Goal: Information Seeking & Learning: Learn about a topic

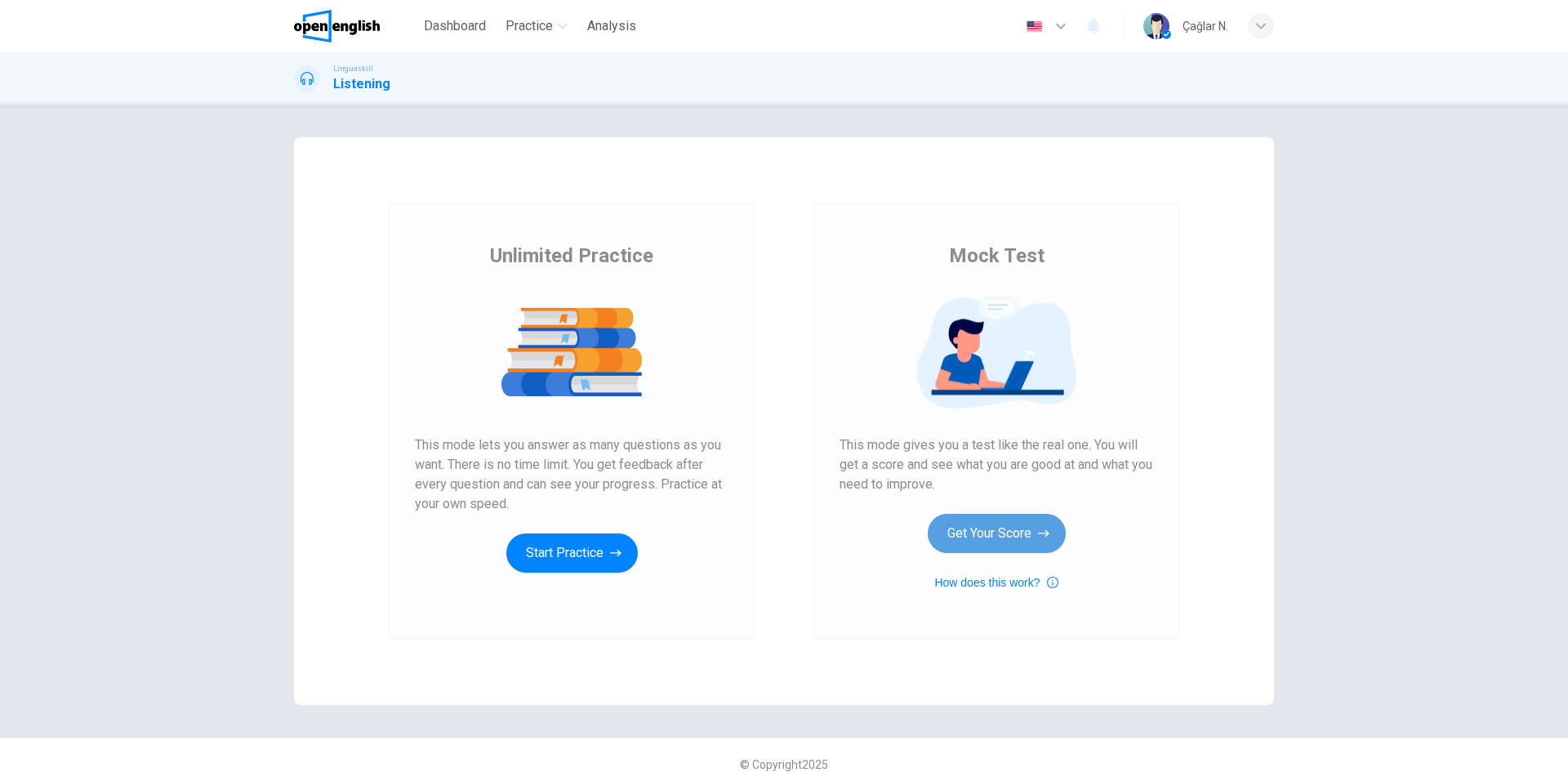
click at [989, 516] on button "Get Your Score" at bounding box center [996, 533] width 138 height 39
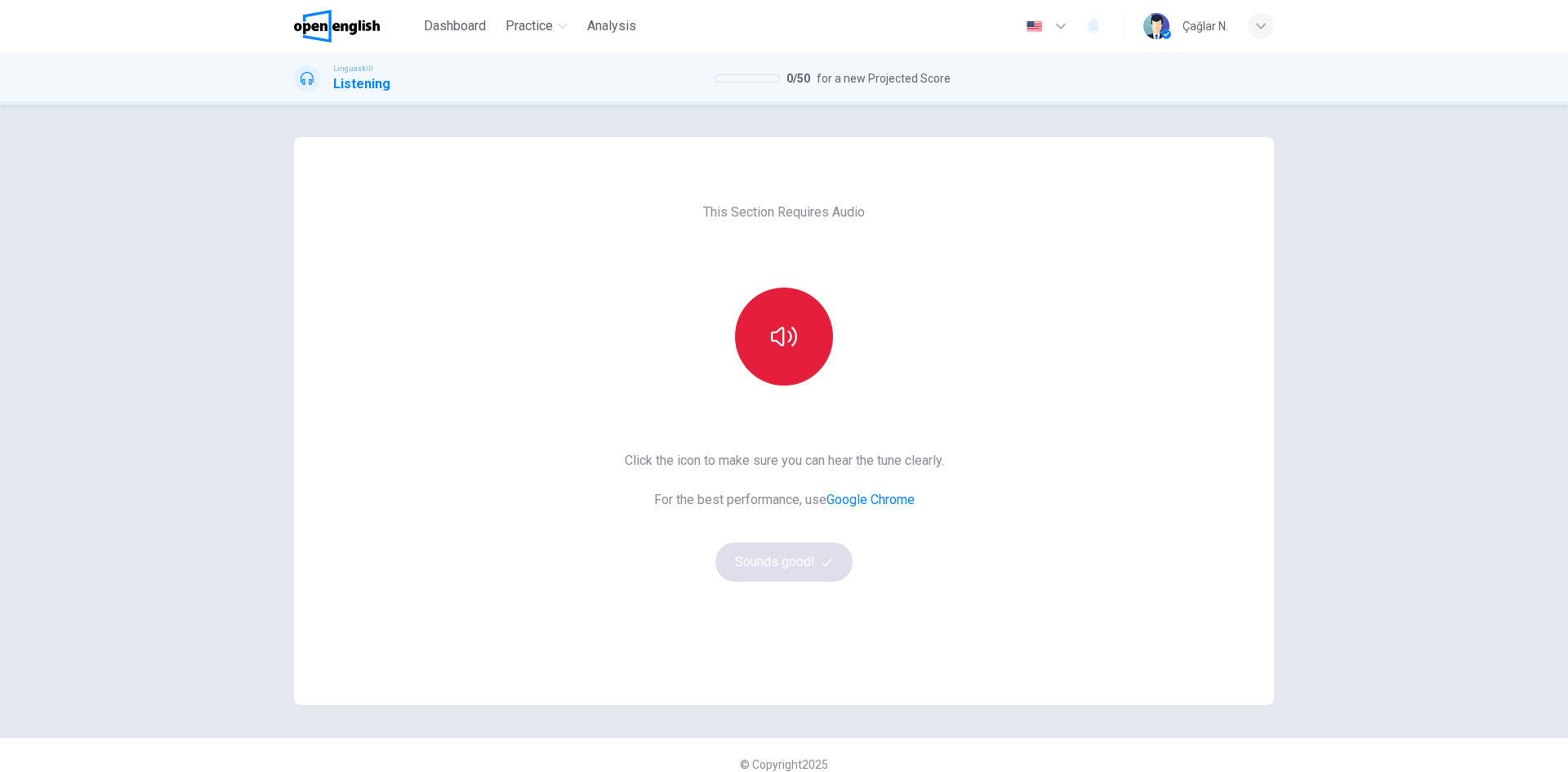
click at [798, 351] on button "button" at bounding box center [784, 336] width 98 height 98
click at [781, 554] on button "Sounds good!" at bounding box center [784, 561] width 137 height 39
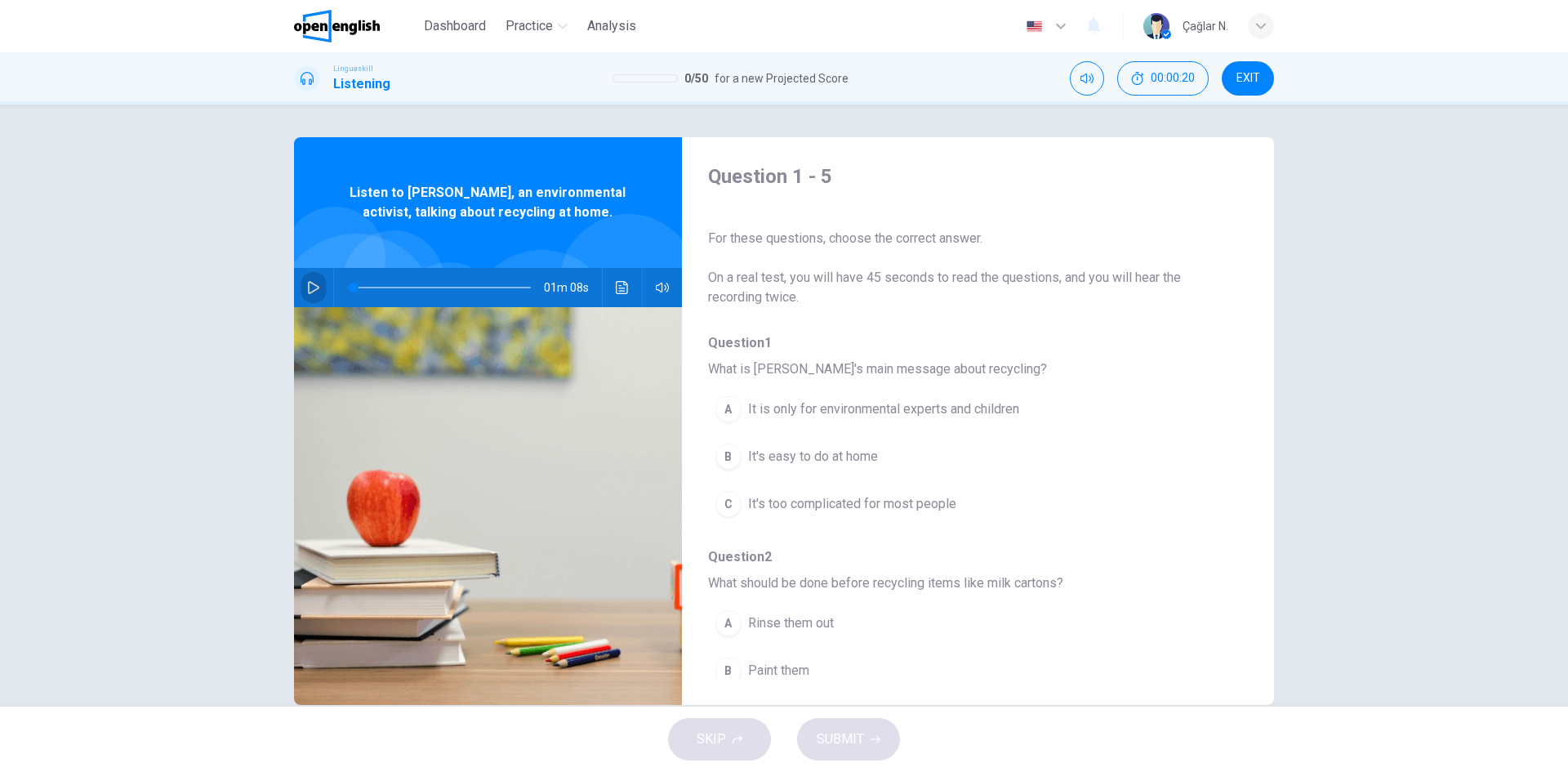
click at [308, 283] on icon "button" at bounding box center [313, 288] width 11 height 13
click at [770, 446] on button "B It's easy to do at home" at bounding box center [935, 456] width 455 height 41
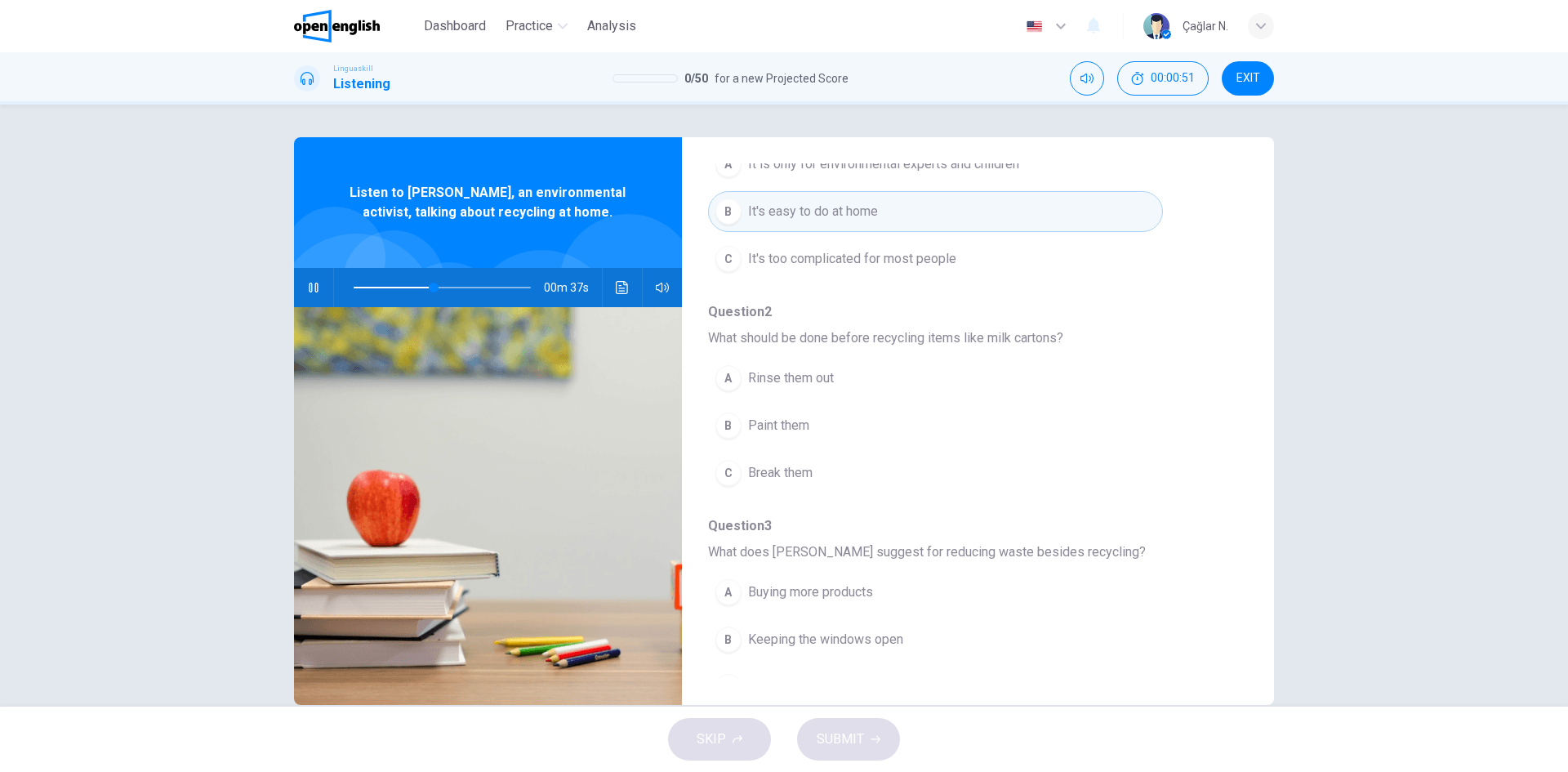
scroll to position [327, 0]
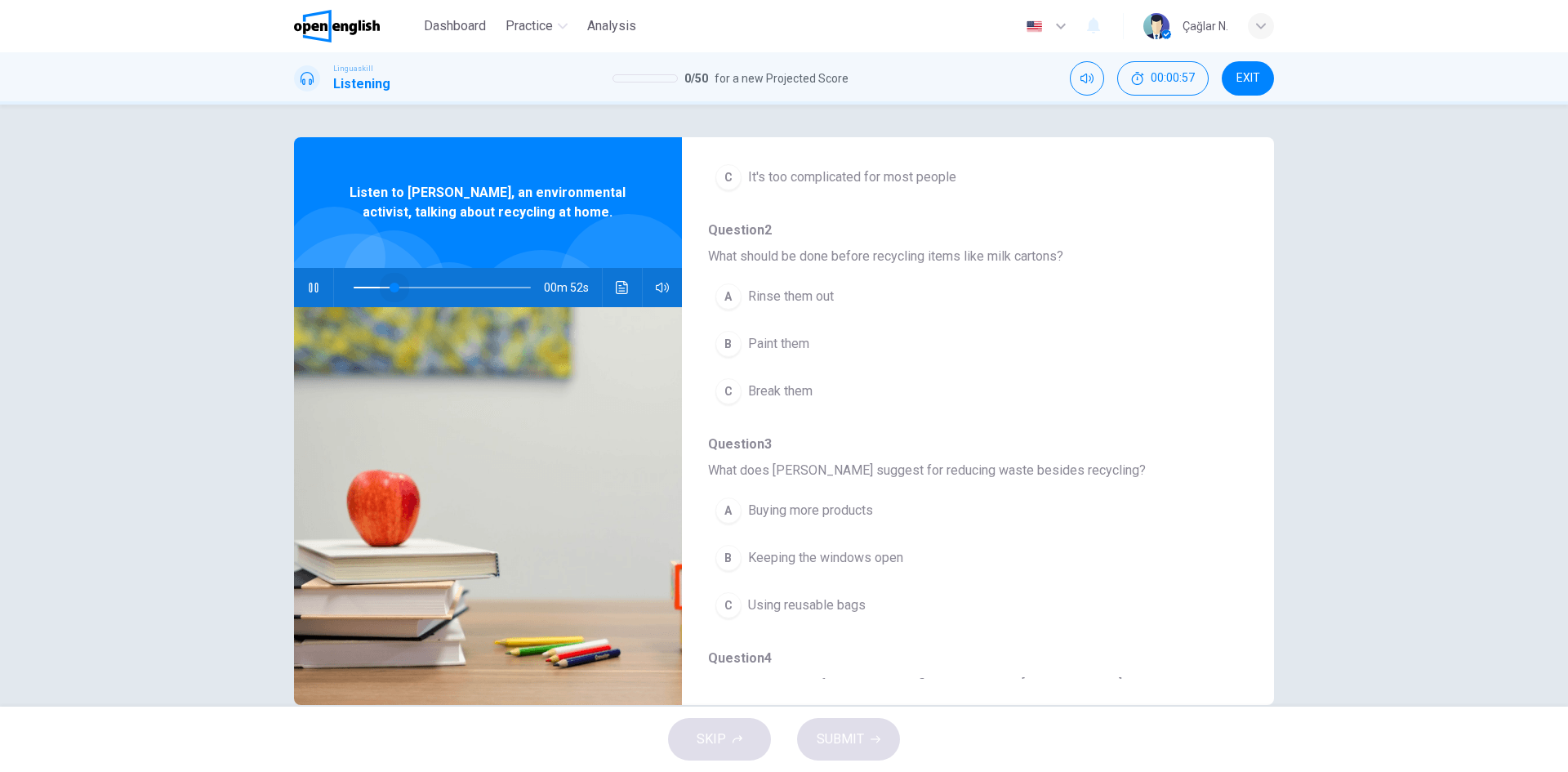
drag, startPoint x: 444, startPoint y: 287, endPoint x: 295, endPoint y: 279, distance: 149.2
click at [295, 279] on div "00m 52s" at bounding box center [488, 287] width 388 height 39
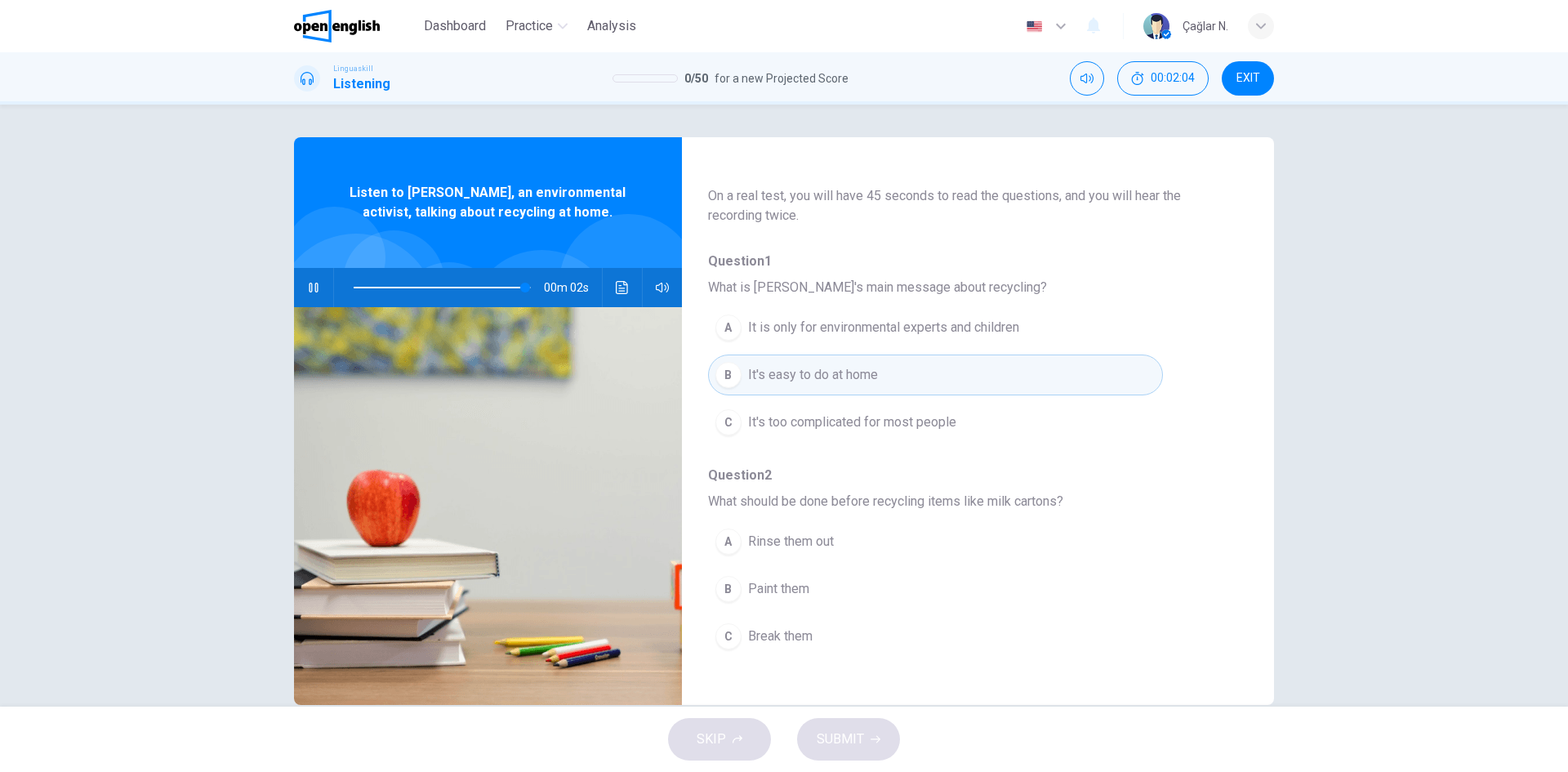
scroll to position [0, 0]
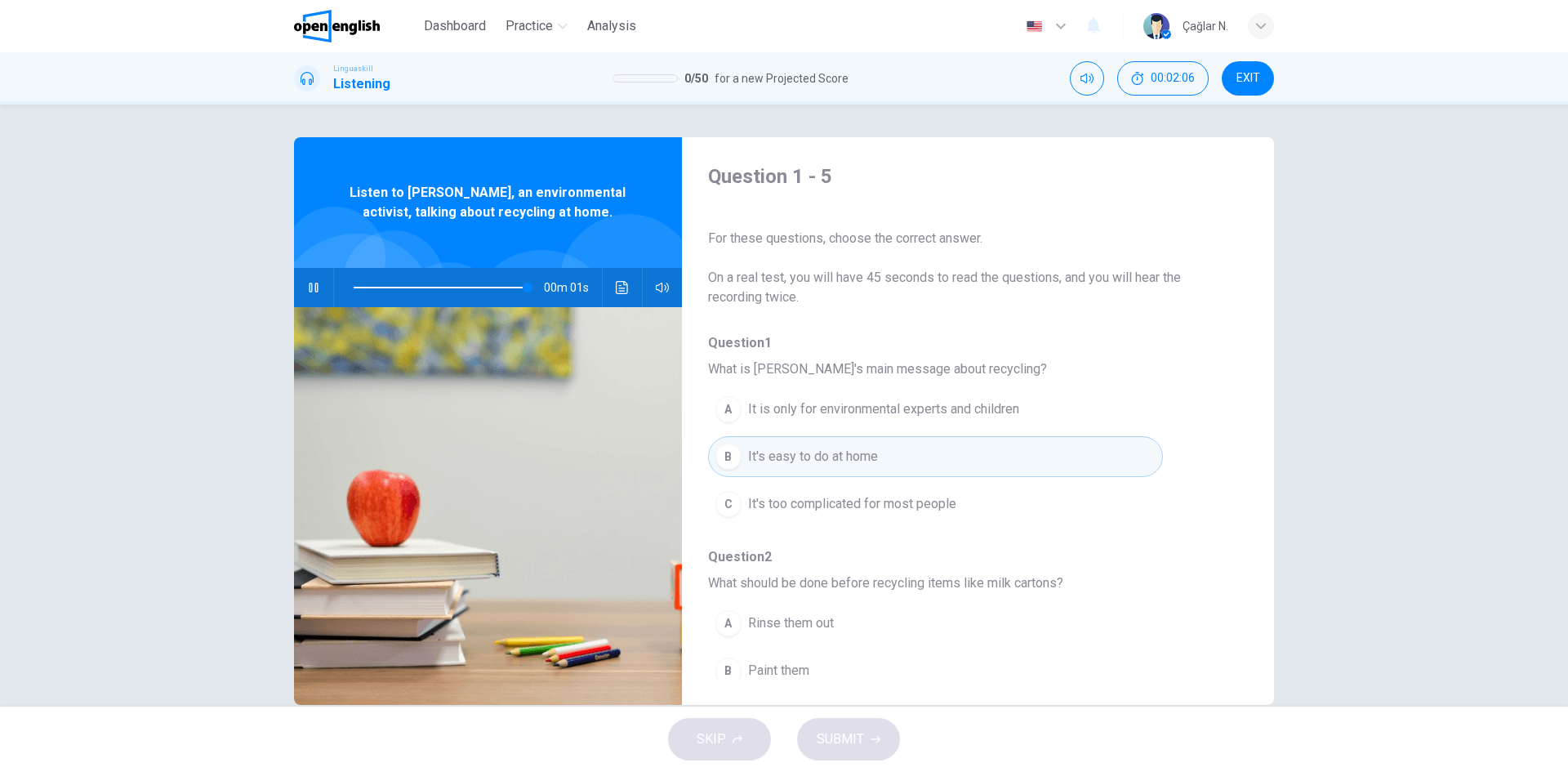
type input "*"
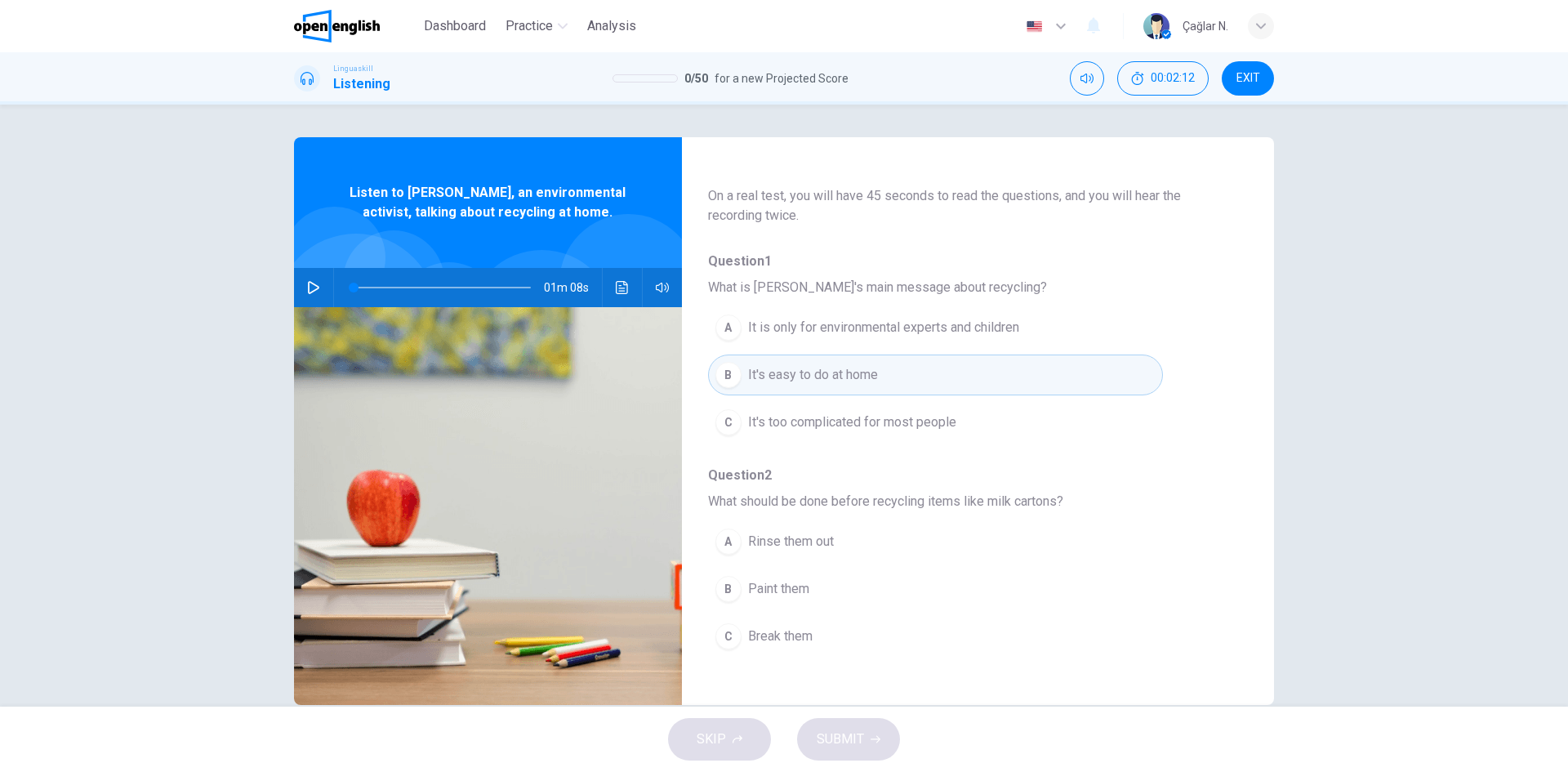
click at [921, 286] on span "What is [PERSON_NAME]'s main message about recycling?" at bounding box center [964, 287] width 514 height 19
click at [934, 322] on span "It is only for environmental experts and children" at bounding box center [884, 327] width 271 height 19
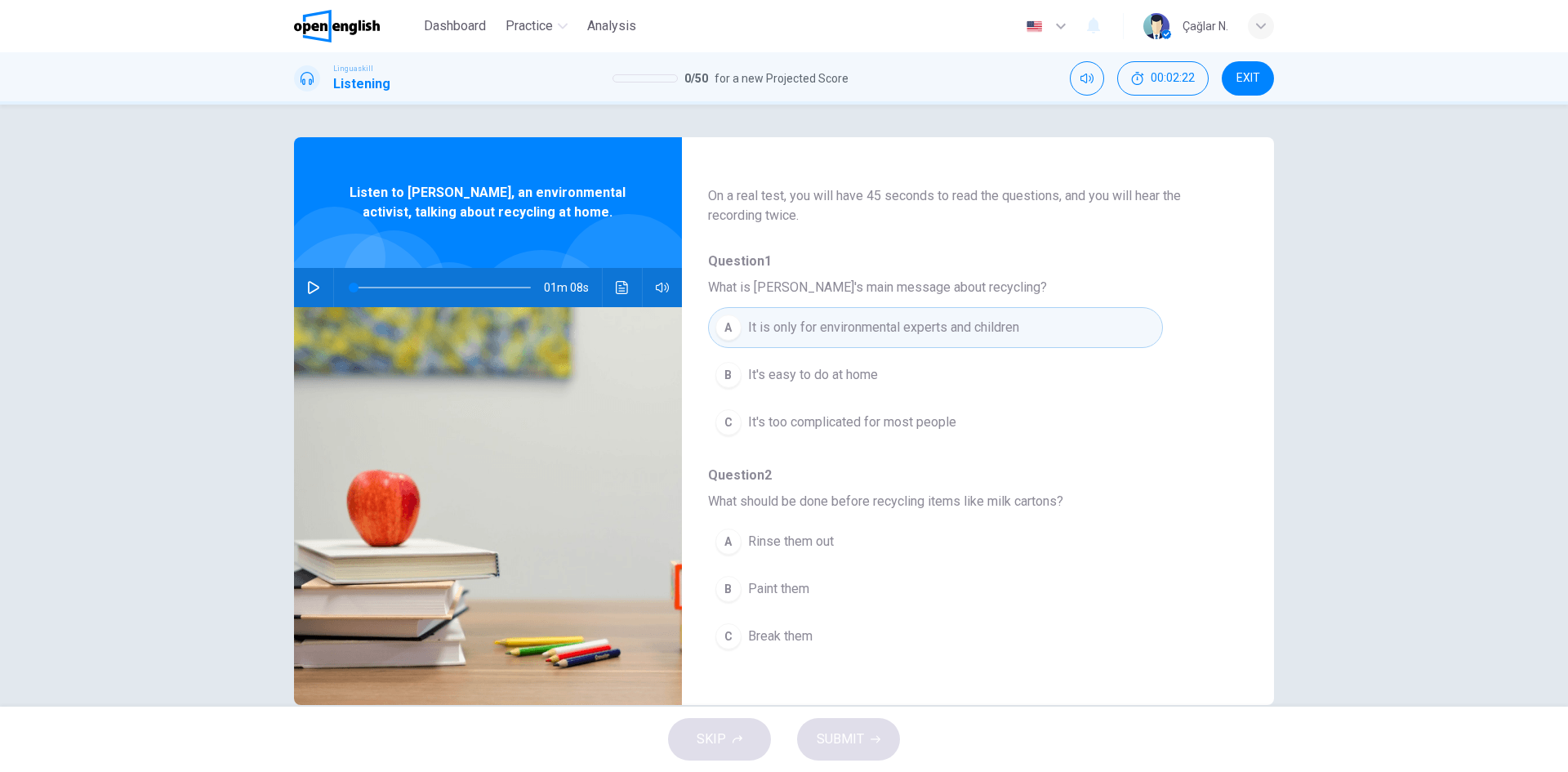
scroll to position [245, 0]
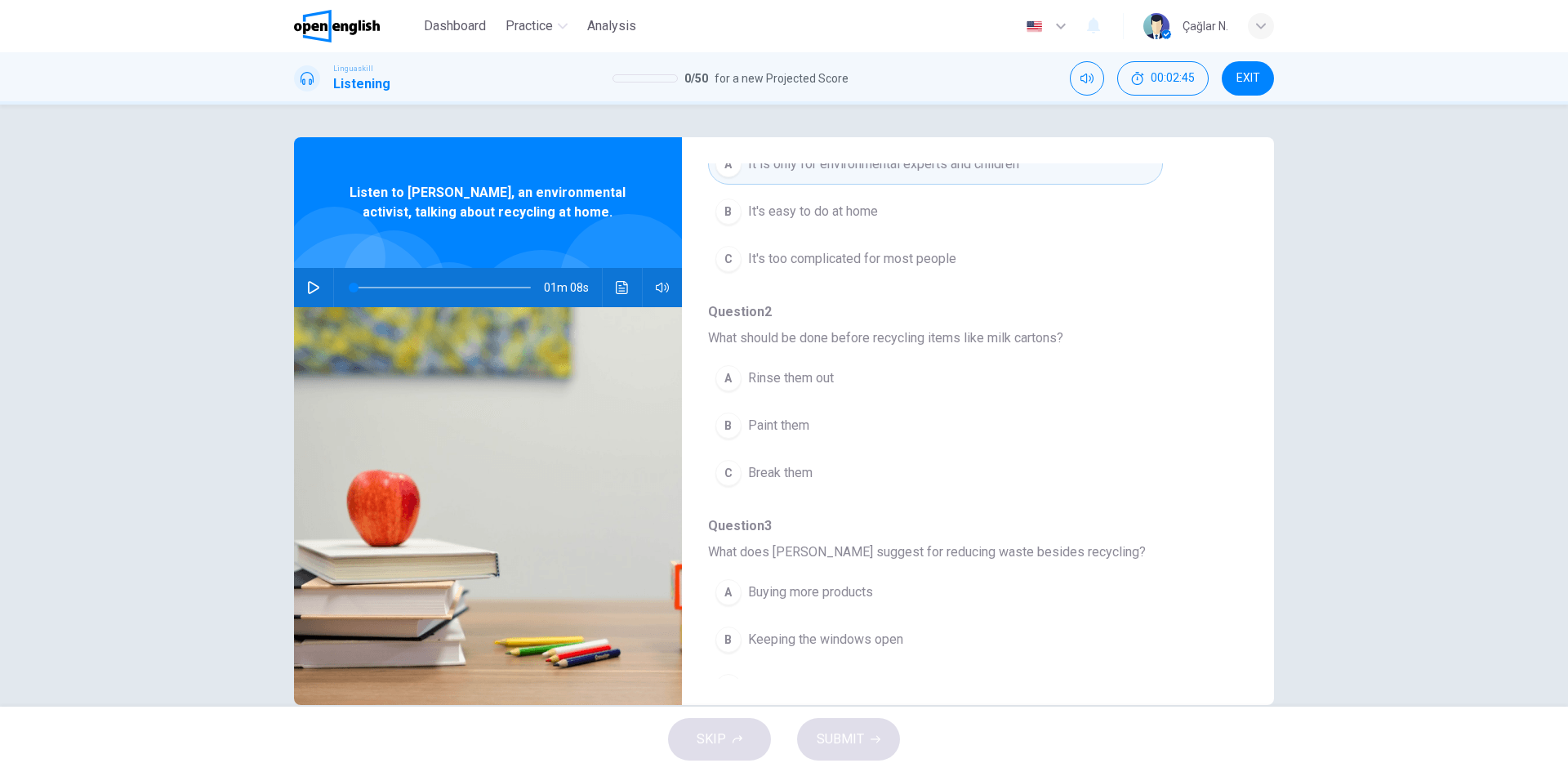
click at [782, 371] on span "Rinse them out" at bounding box center [791, 377] width 86 height 19
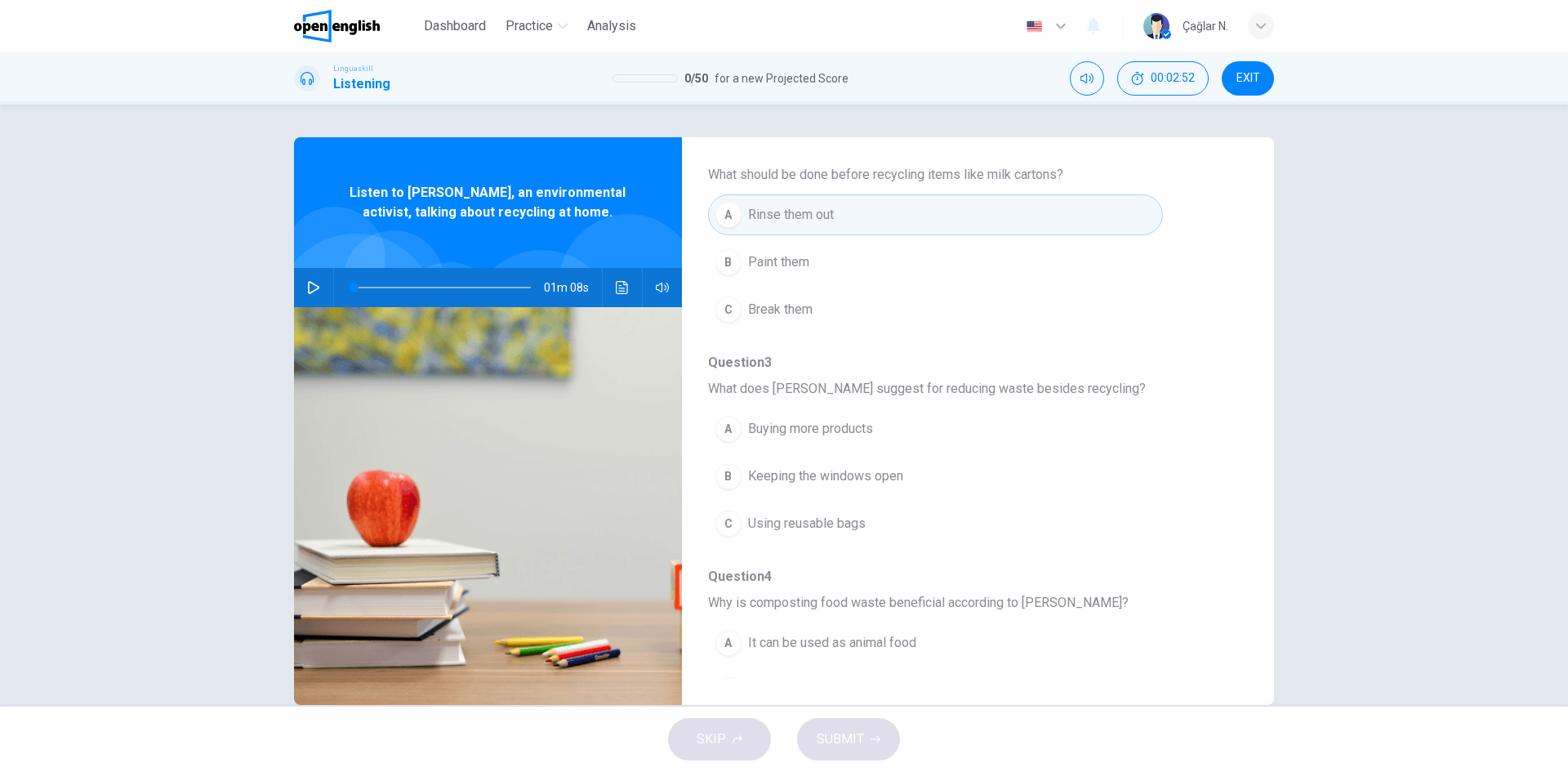
scroll to position [490, 0]
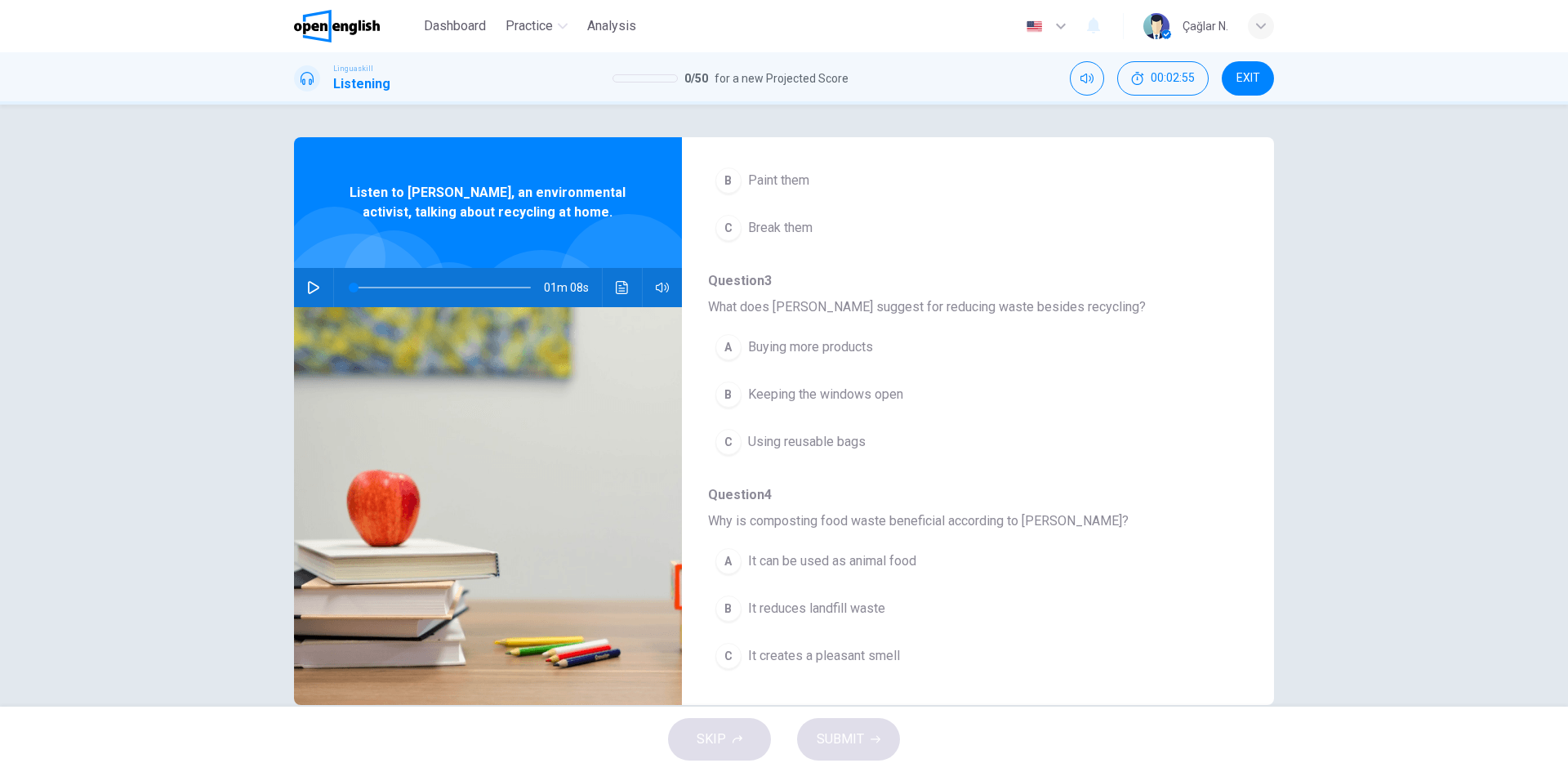
click at [805, 444] on span "Using reusable bags" at bounding box center [807, 441] width 117 height 19
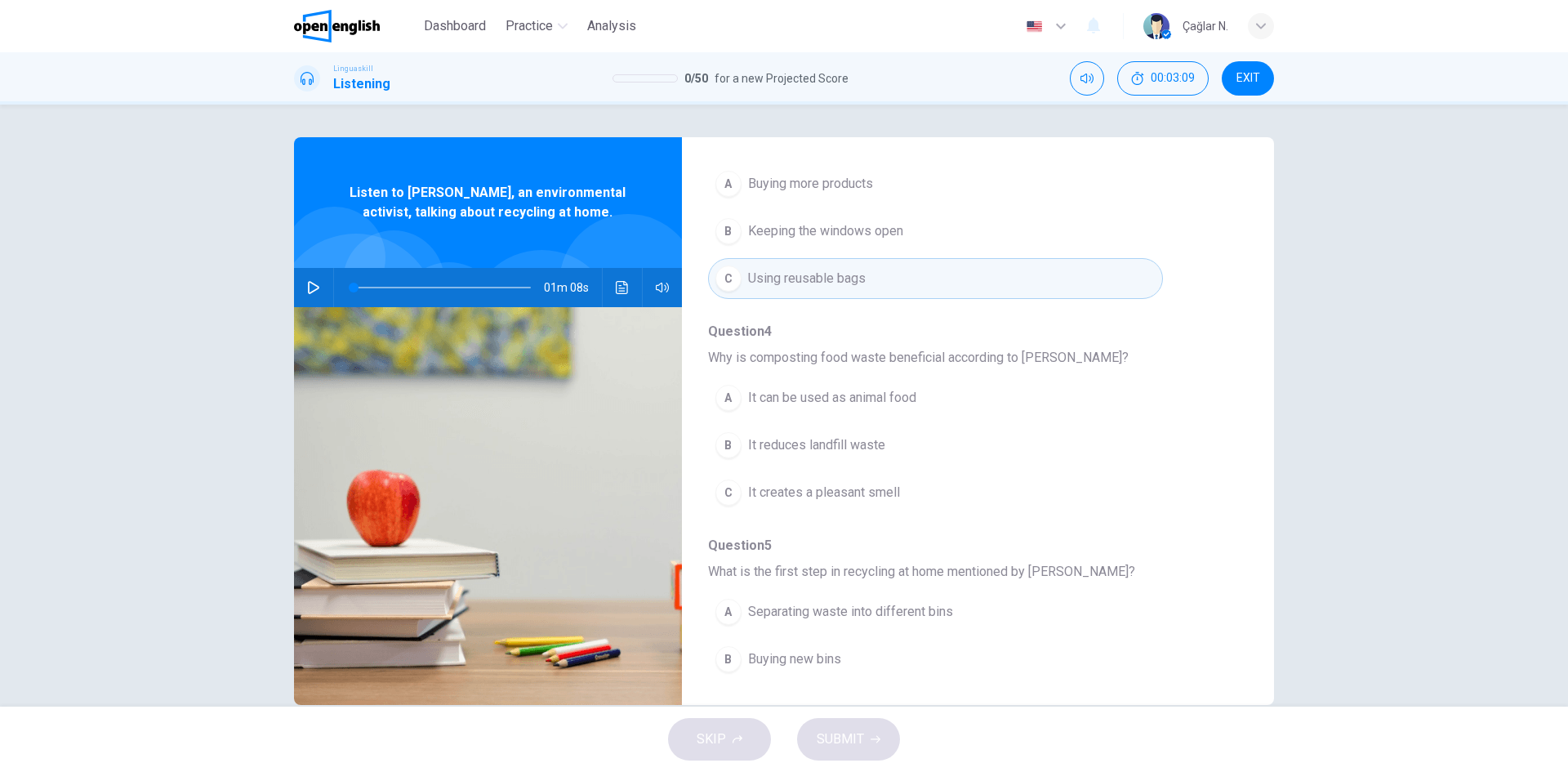
click at [906, 388] on span "It can be used as animal food" at bounding box center [833, 397] width 169 height 19
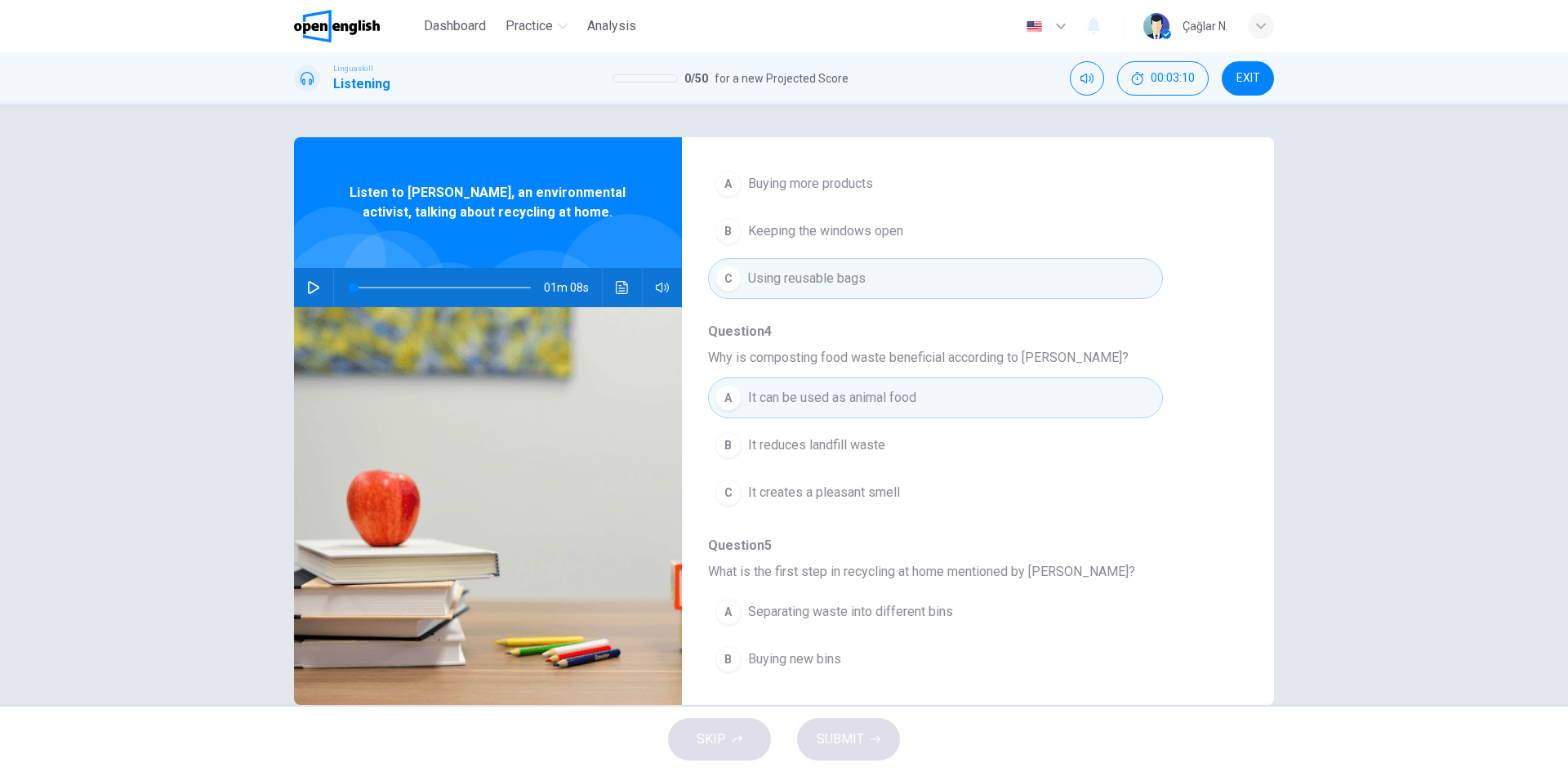
scroll to position [705, 0]
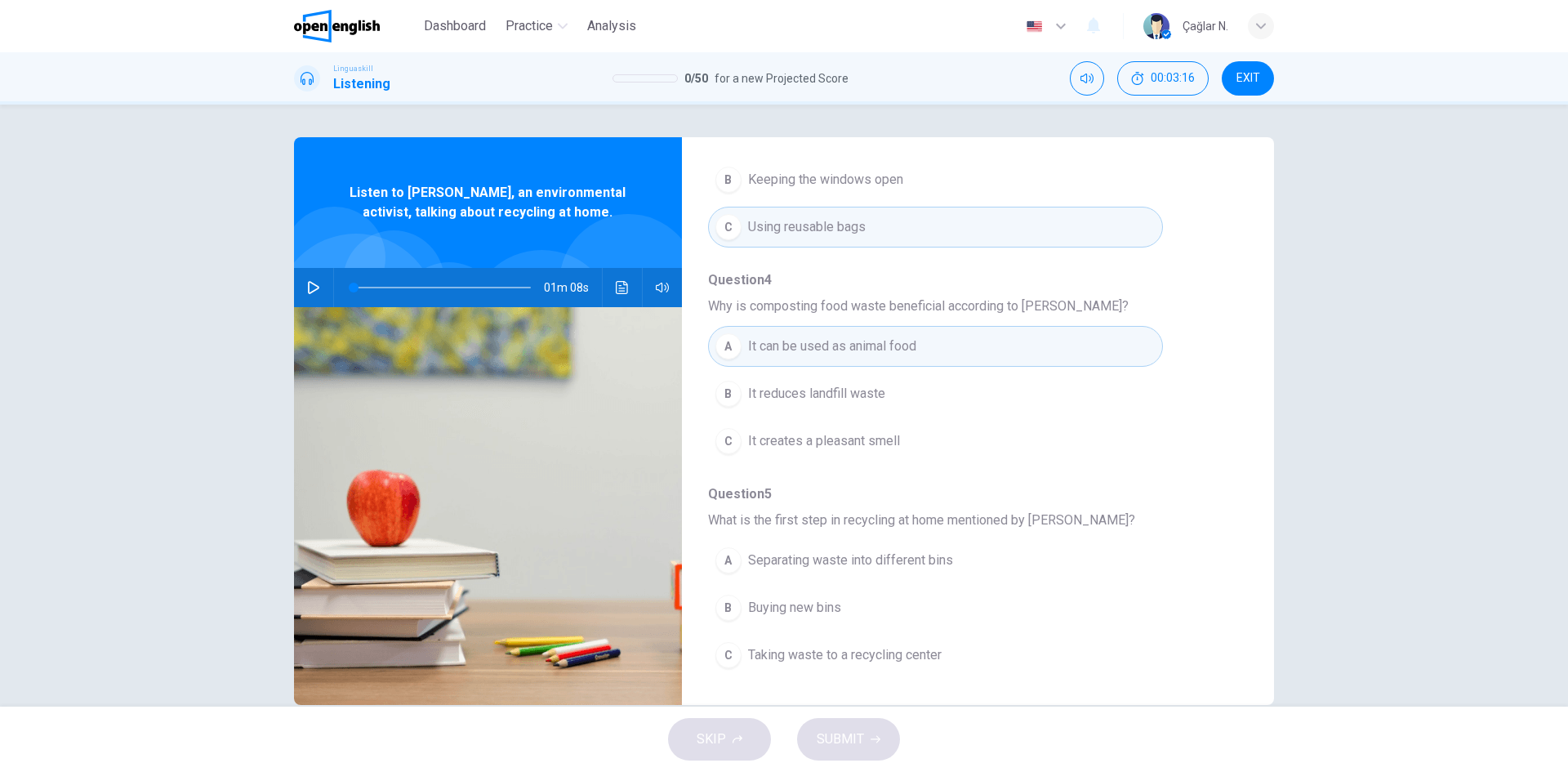
click at [900, 549] on button "A Separating waste into different bins" at bounding box center [935, 560] width 455 height 41
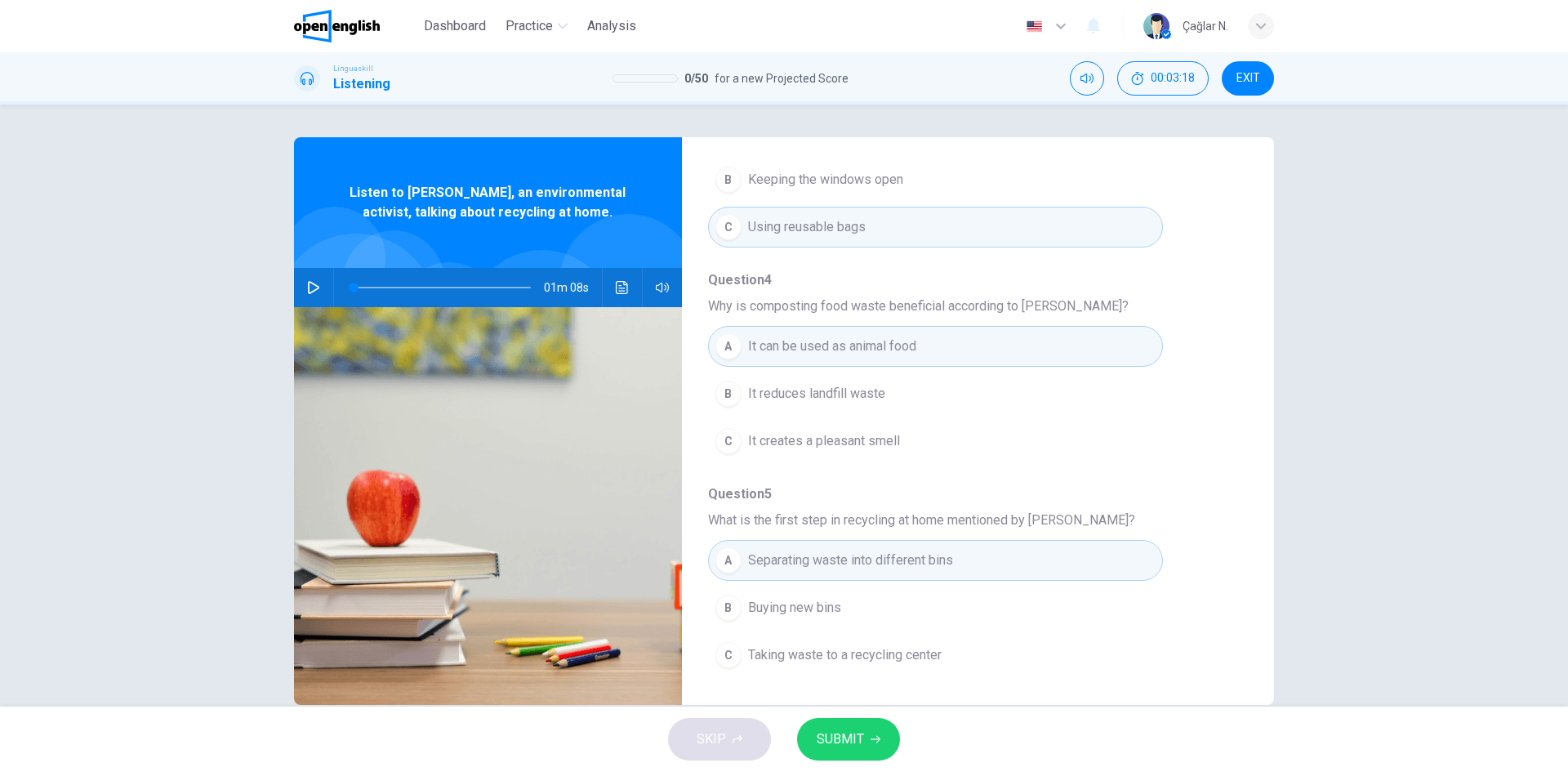
click at [844, 740] on span "SUBMIT" at bounding box center [841, 739] width 48 height 23
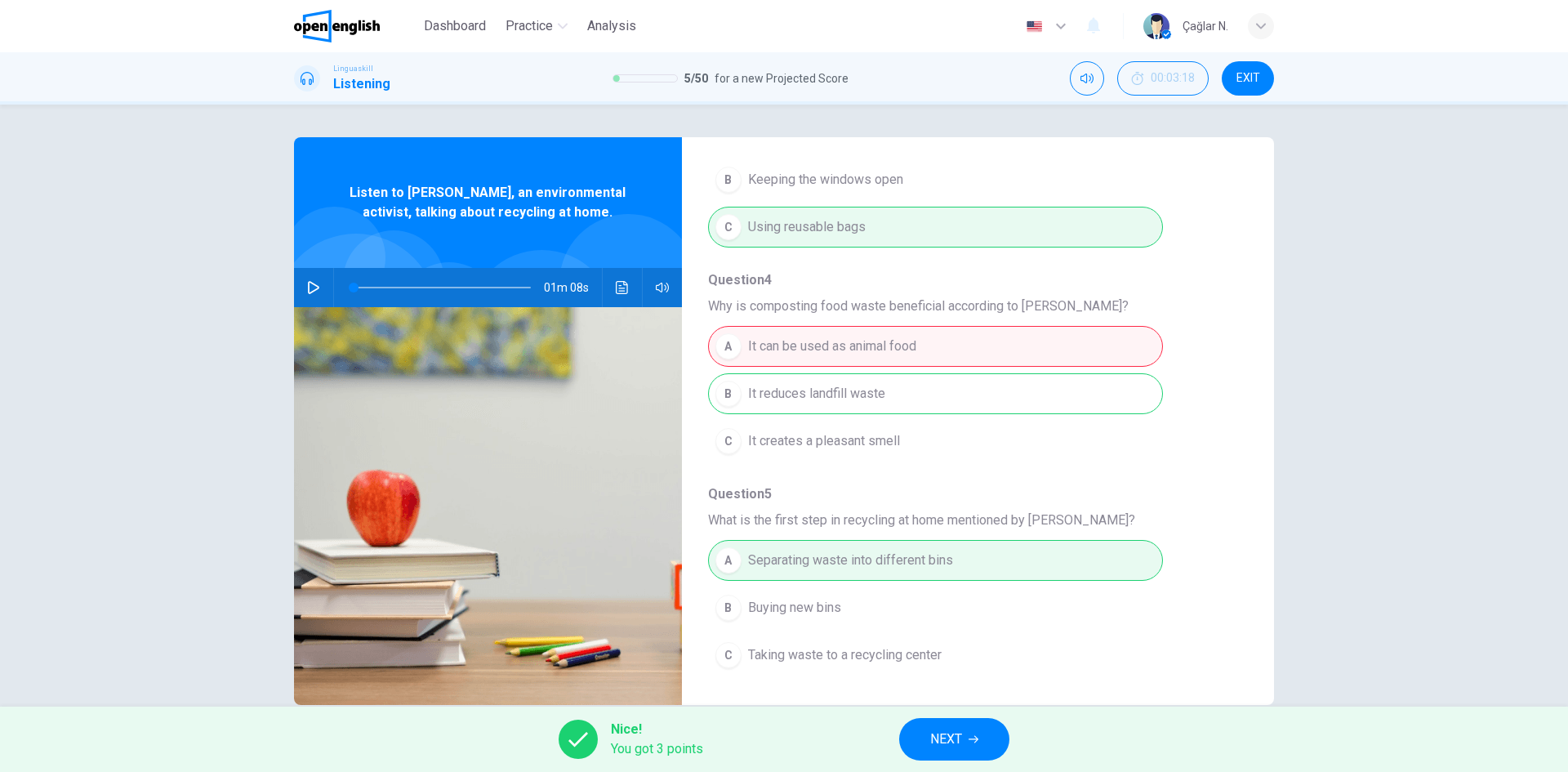
click at [956, 734] on span "NEXT" at bounding box center [946, 739] width 32 height 23
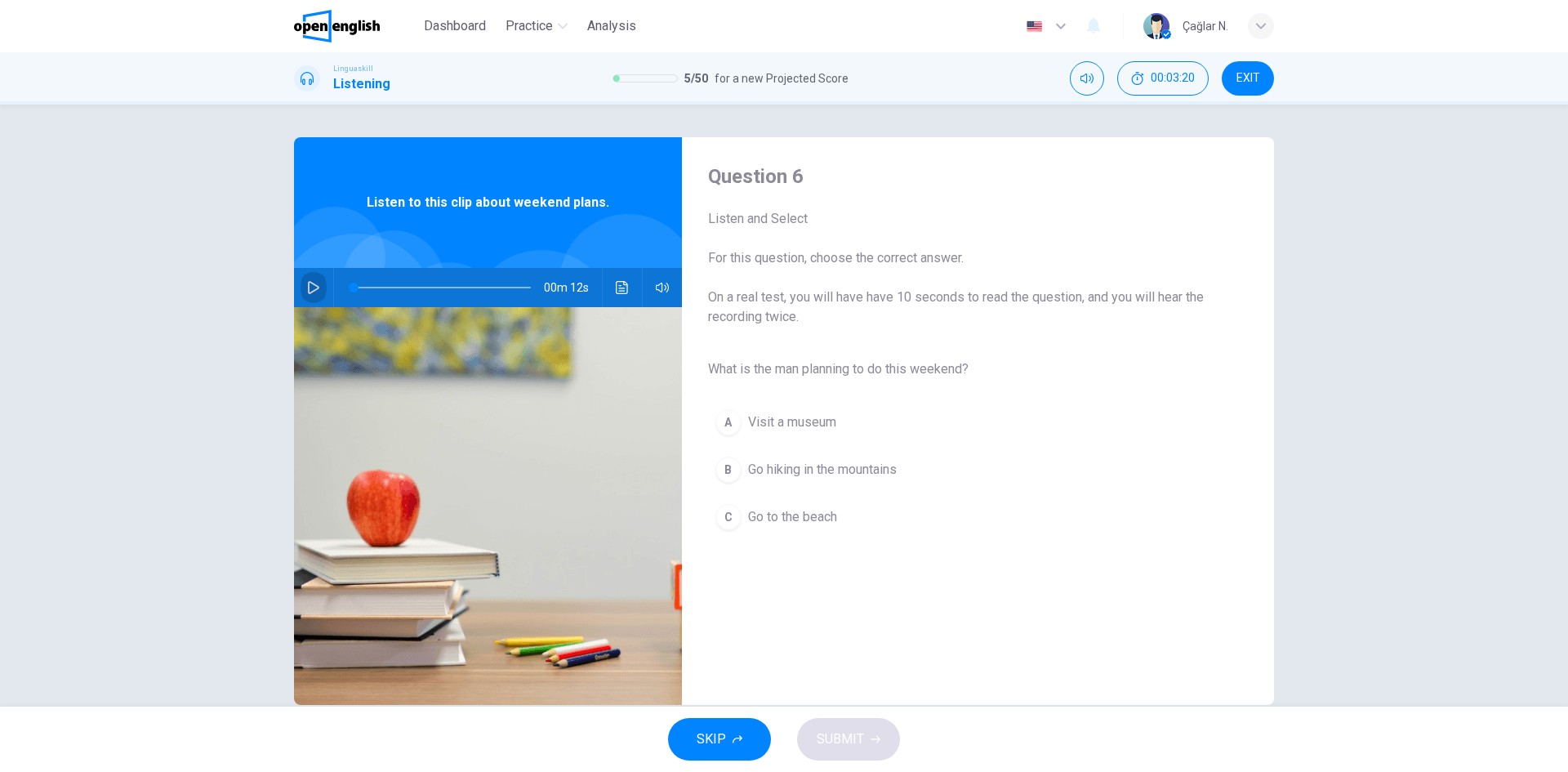
click at [308, 282] on icon "button" at bounding box center [313, 288] width 13 height 13
type input "*"
click at [748, 473] on span "Go hiking in the mountains" at bounding box center [822, 469] width 148 height 19
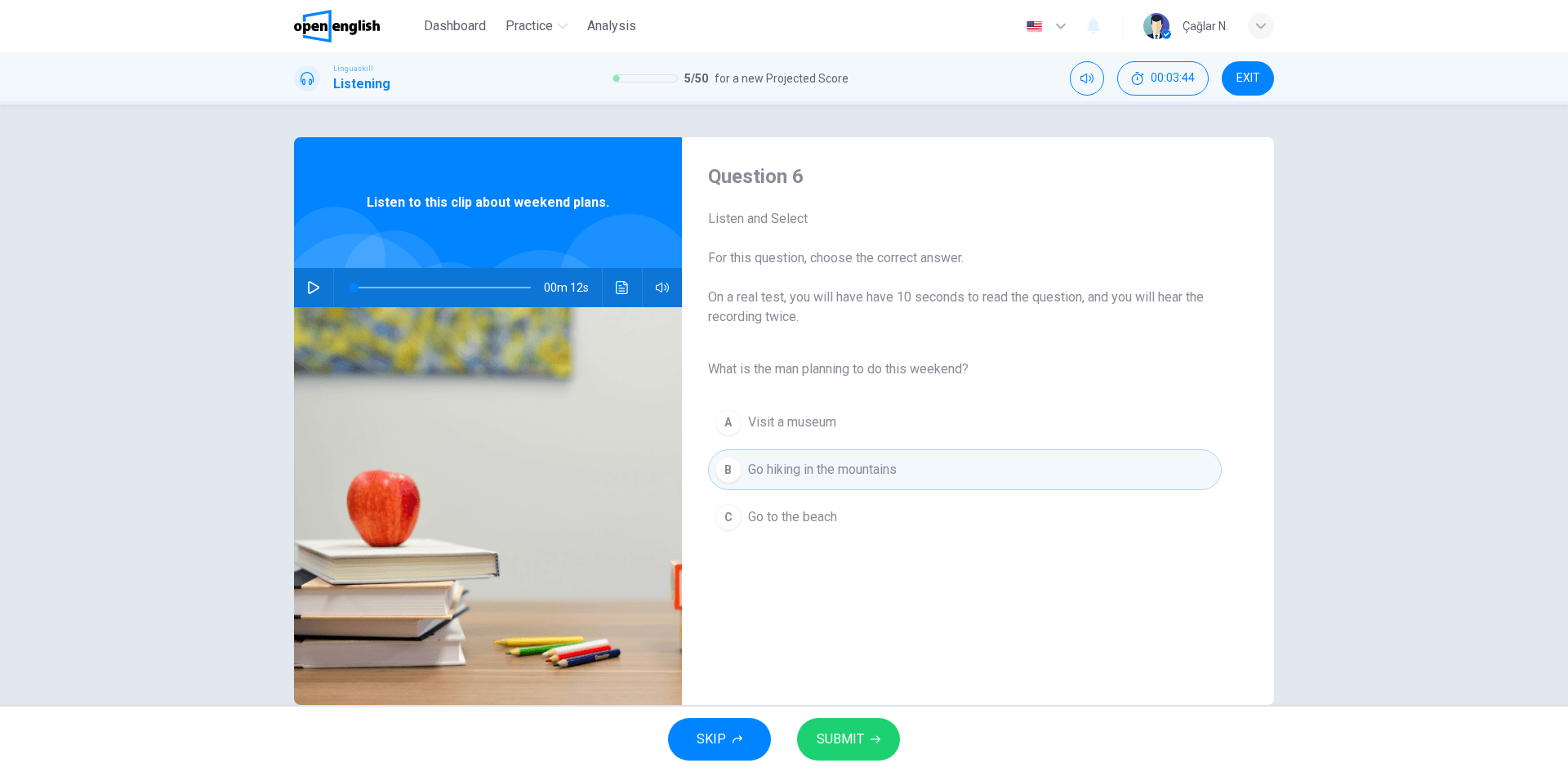
click at [834, 736] on span "SUBMIT" at bounding box center [841, 739] width 48 height 23
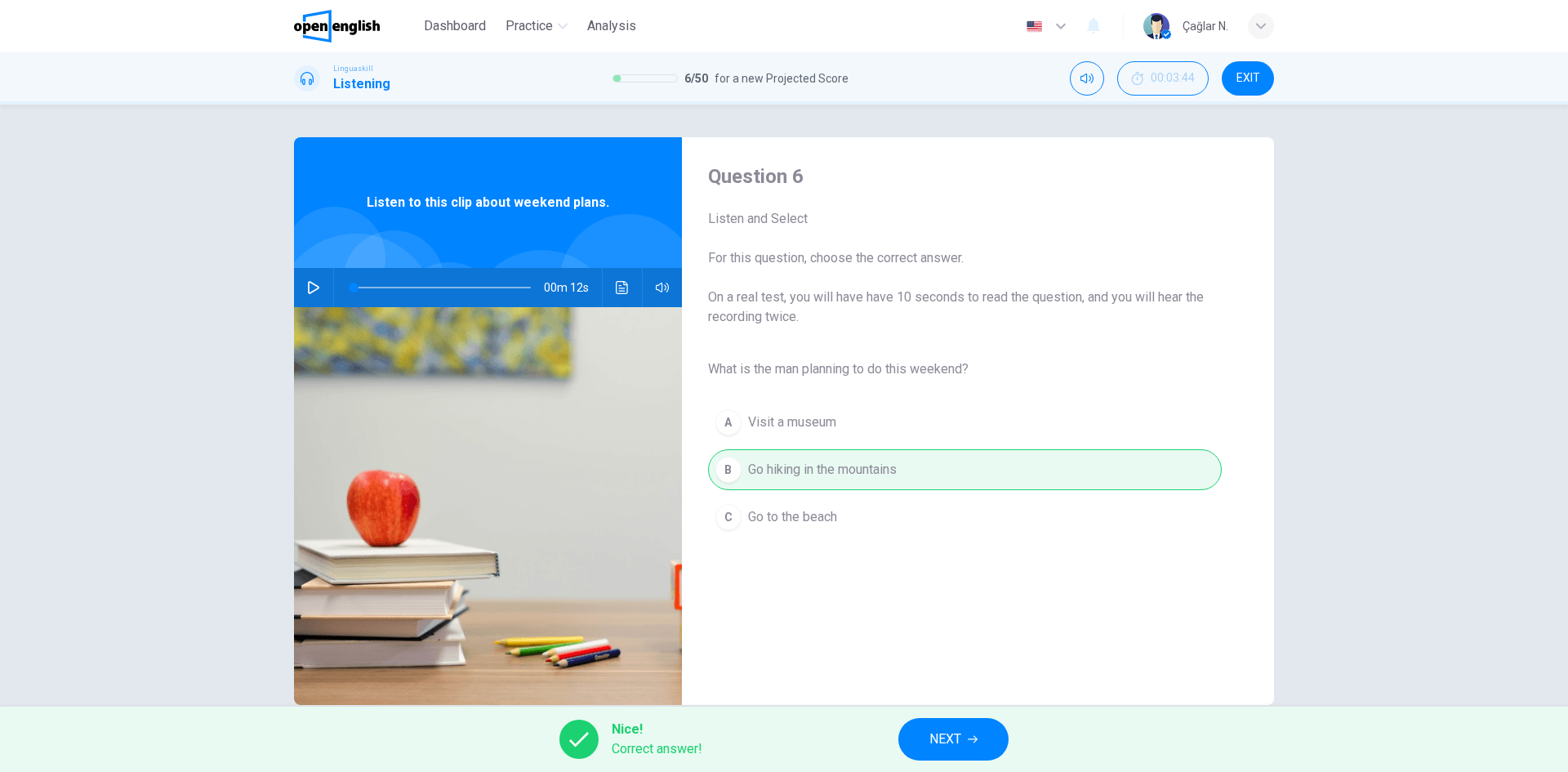
click at [965, 736] on button "NEXT" at bounding box center [953, 739] width 110 height 42
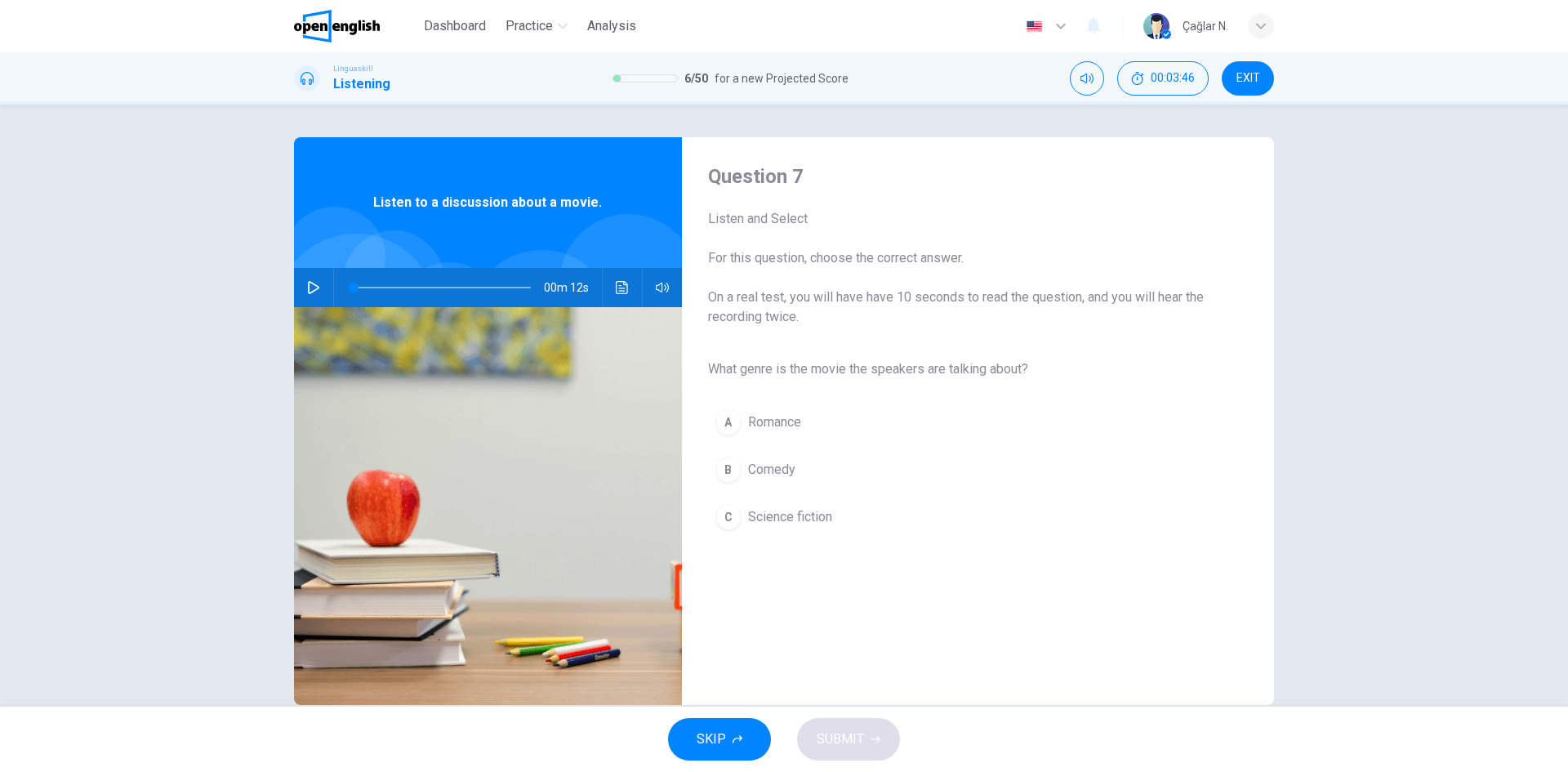
click at [315, 286] on icon "button" at bounding box center [313, 288] width 13 height 13
type input "*"
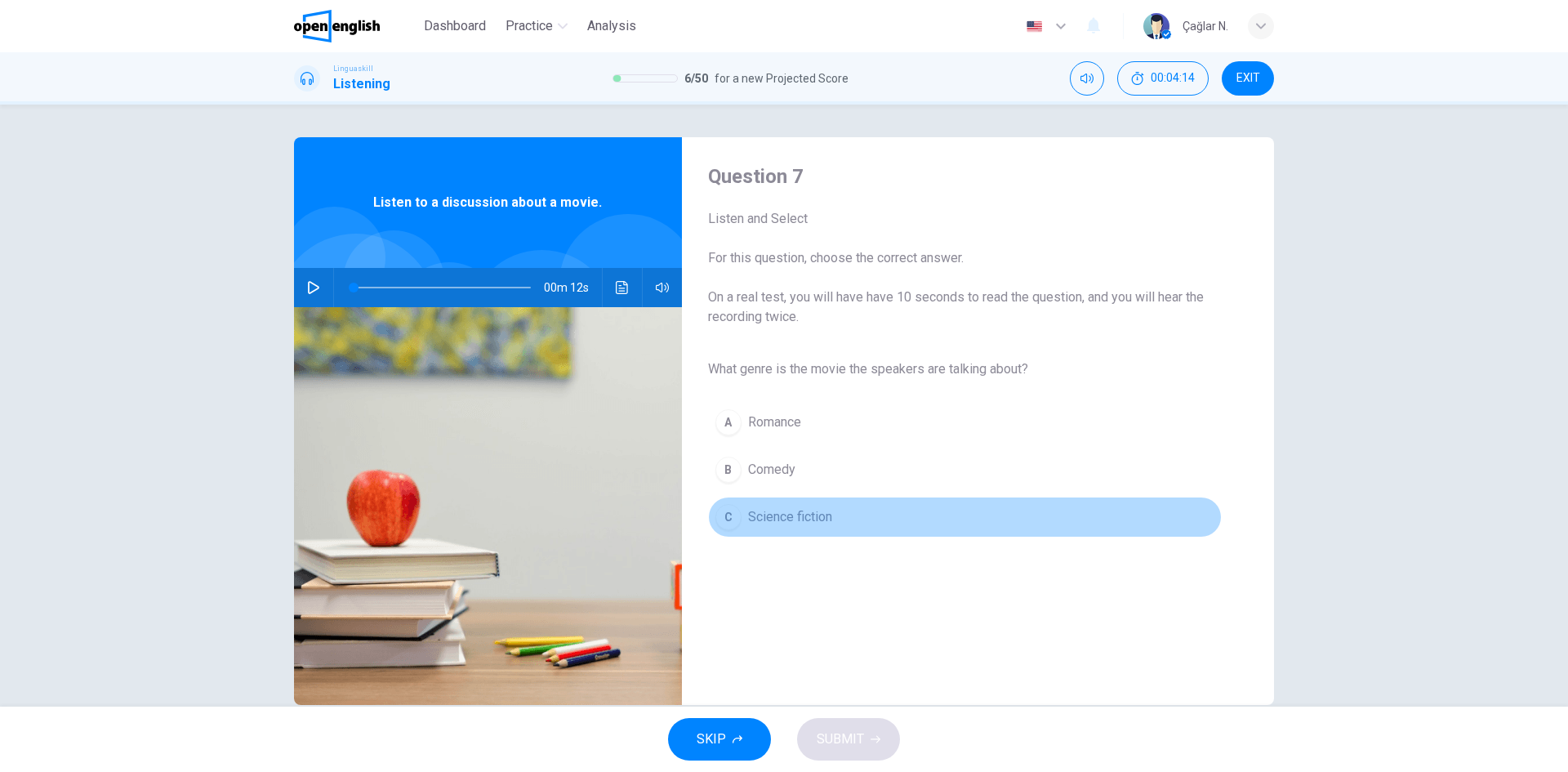
click at [796, 520] on span "Science fiction" at bounding box center [790, 516] width 84 height 19
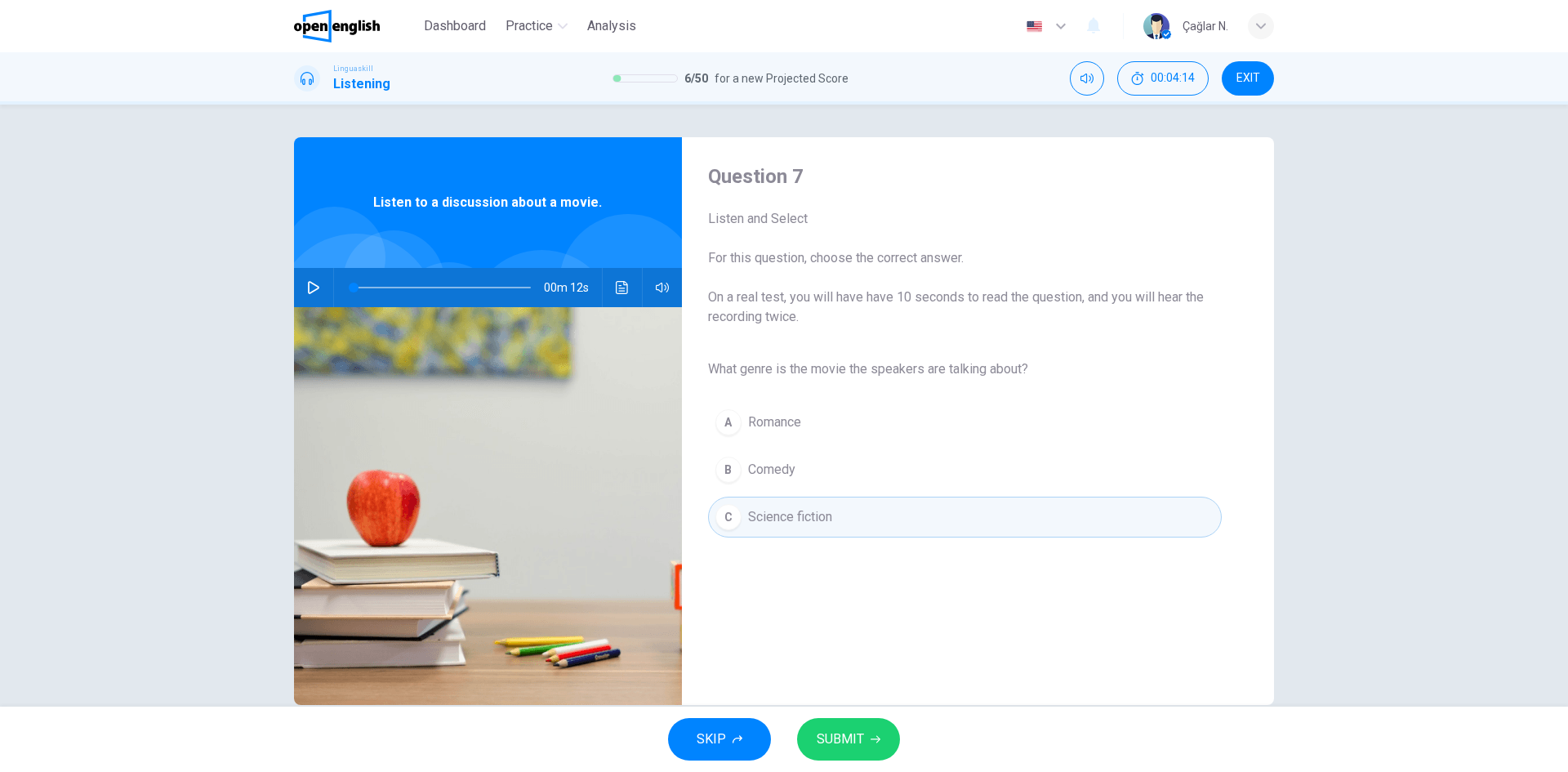
click at [855, 740] on span "SUBMIT" at bounding box center [841, 739] width 48 height 23
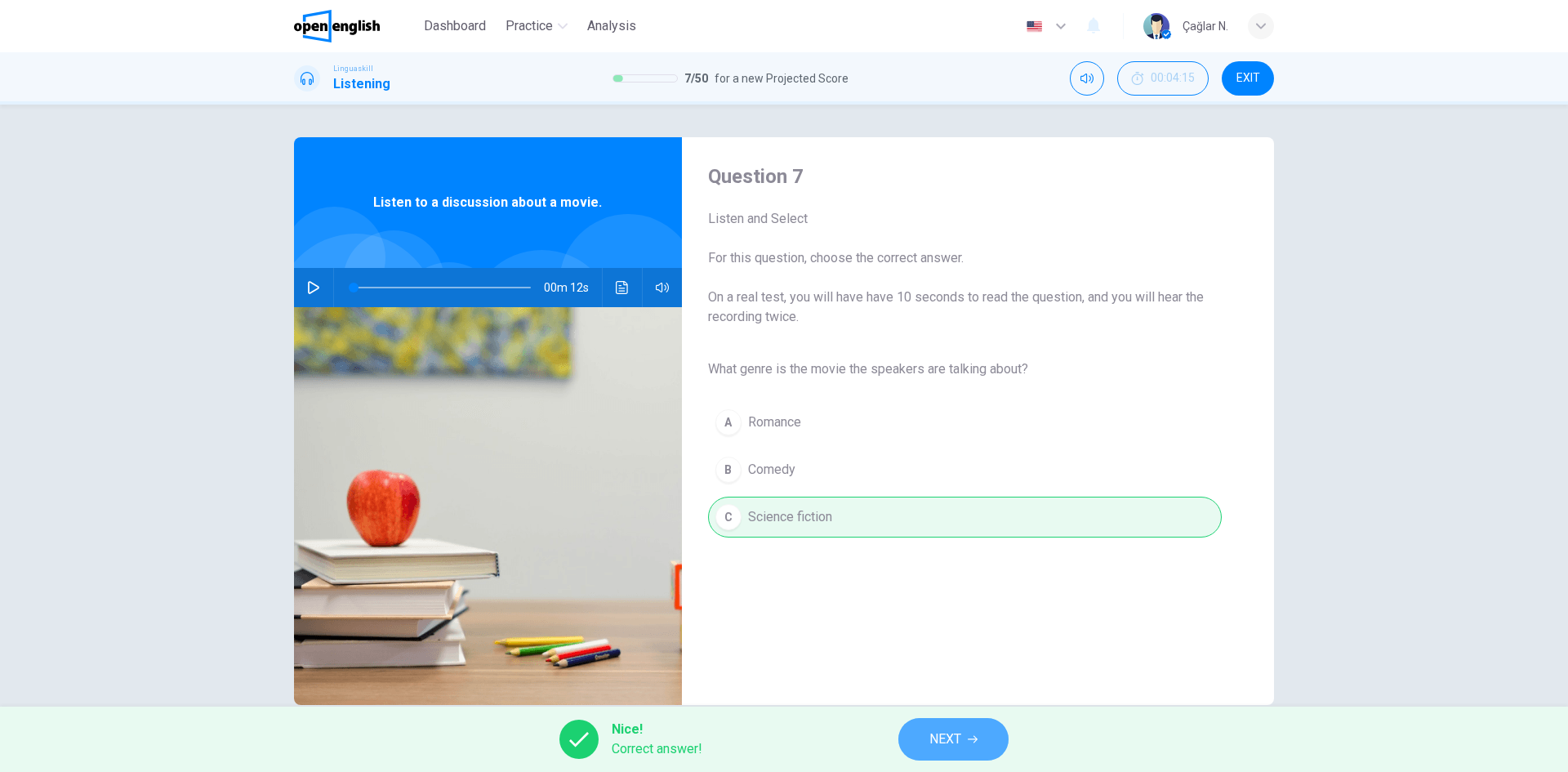
click at [975, 739] on icon "button" at bounding box center [973, 739] width 10 height 7
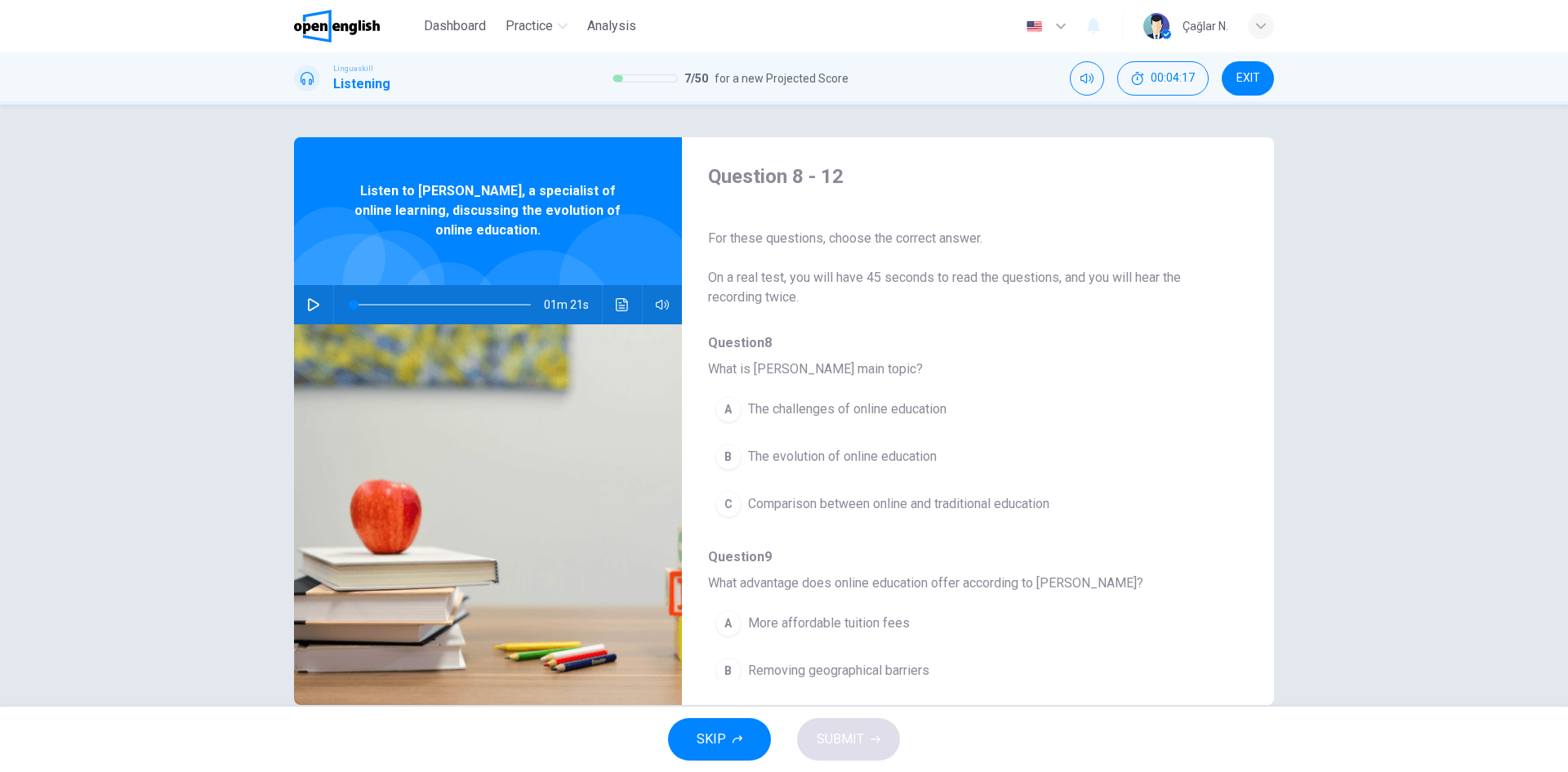
click at [319, 303] on button "button" at bounding box center [313, 304] width 27 height 39
type input "*"
click at [896, 447] on span "The evolution of online education" at bounding box center [843, 456] width 189 height 19
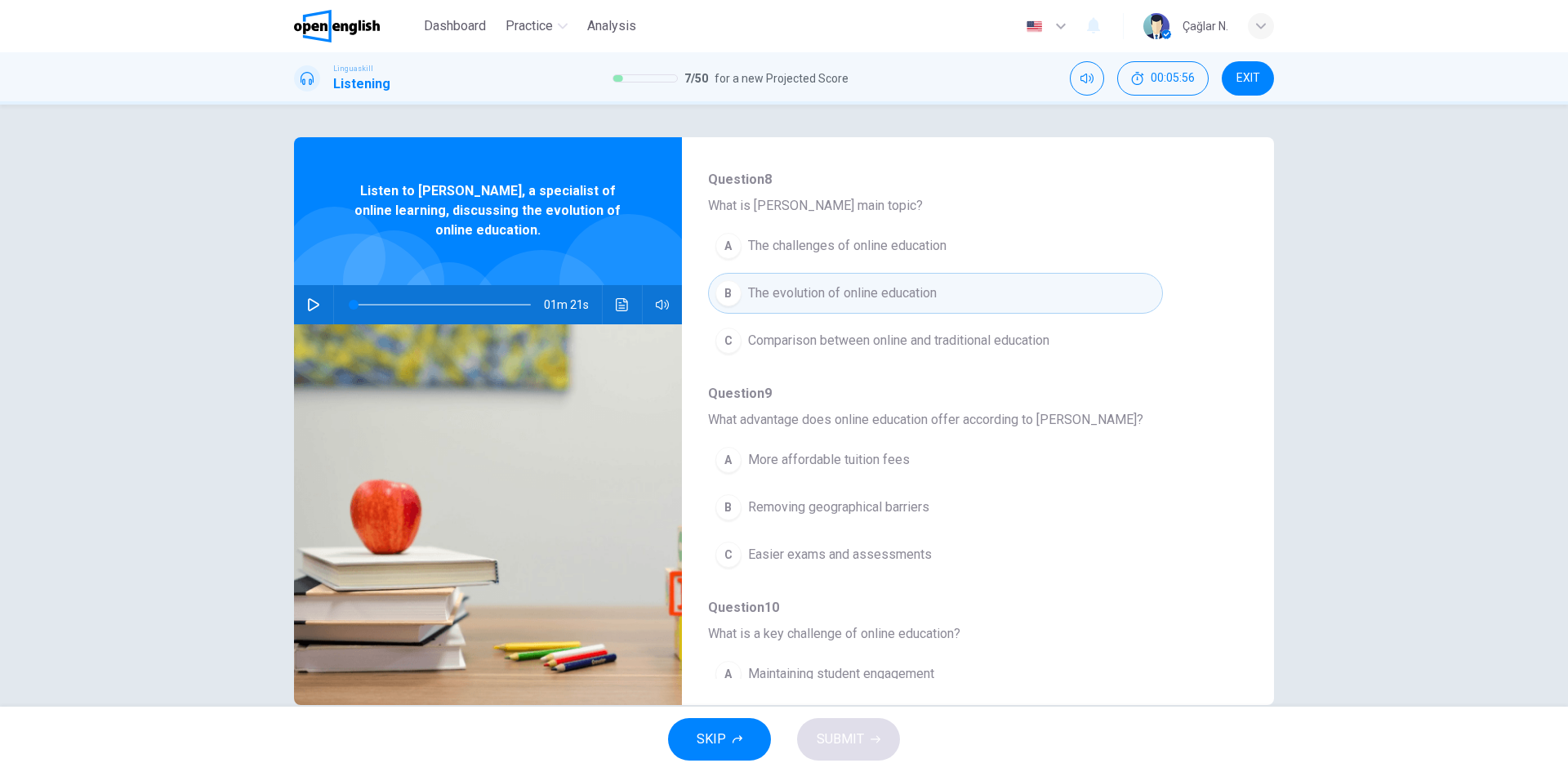
scroll to position [245, 0]
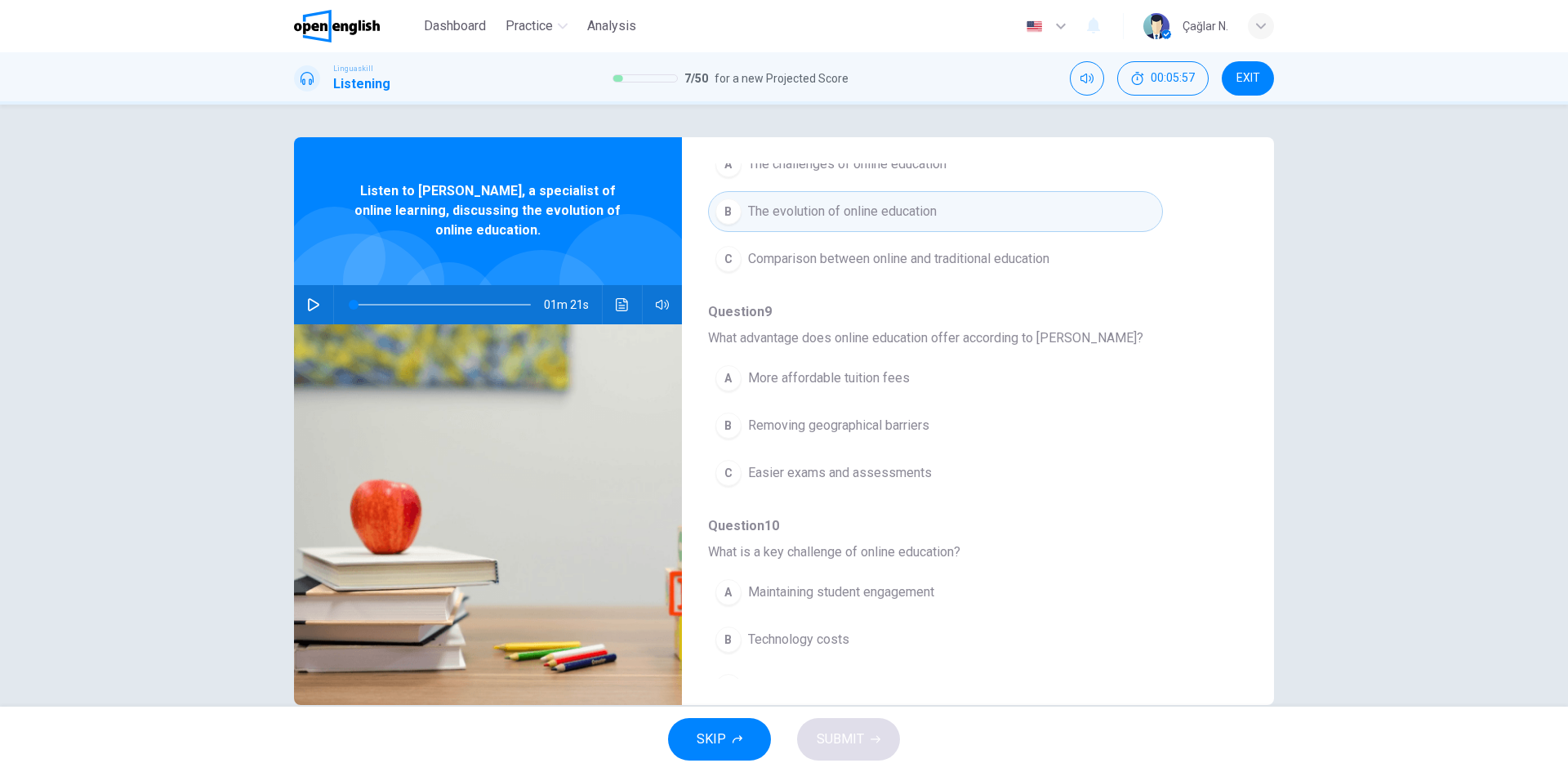
click at [787, 329] on span "What advantage does online education offer according to [PERSON_NAME]?" at bounding box center [964, 337] width 514 height 19
click at [844, 425] on span "Removing geographical barriers" at bounding box center [839, 425] width 181 height 19
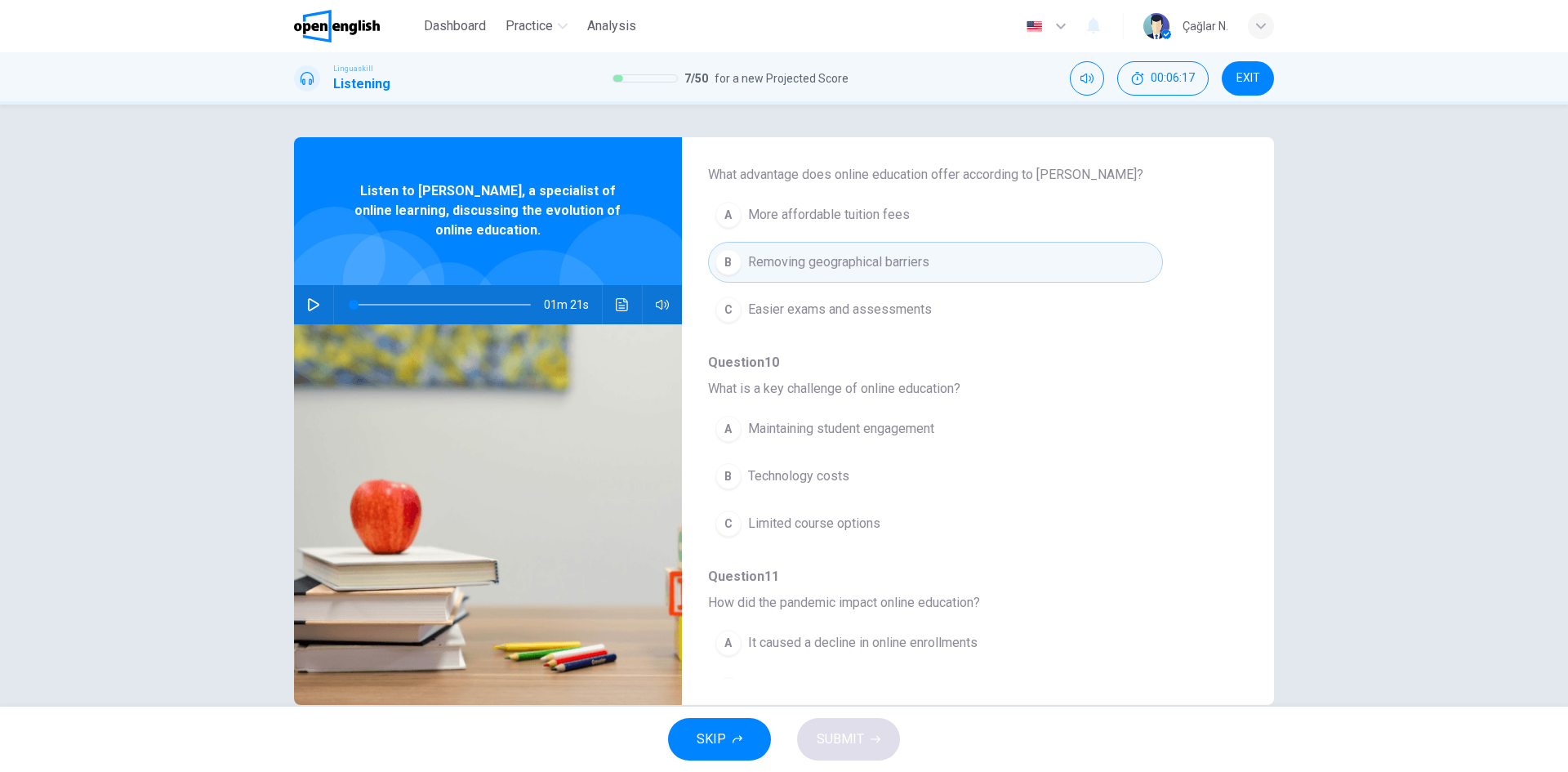
scroll to position [490, 0]
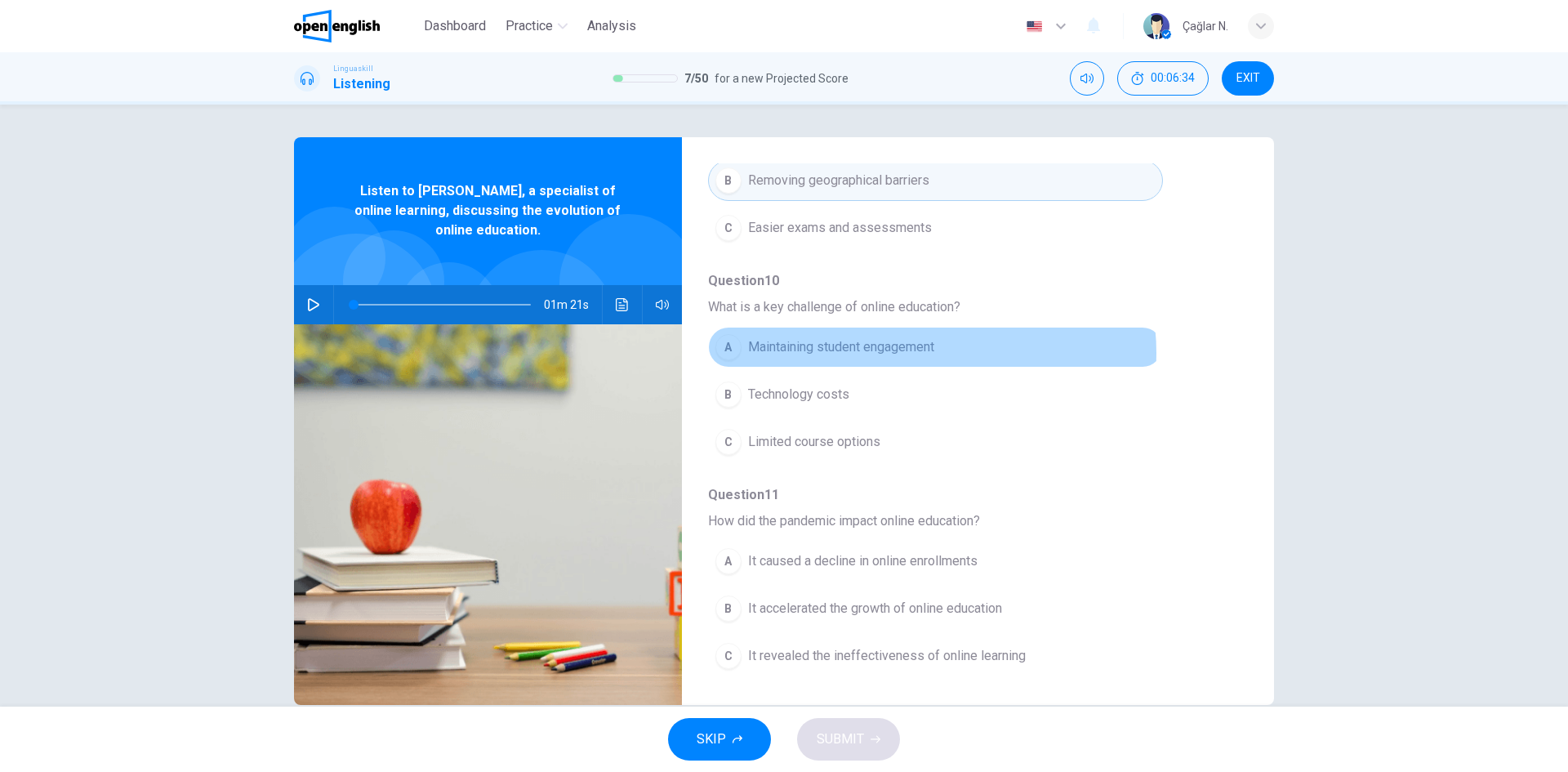
click at [919, 353] on span "Maintaining student engagement" at bounding box center [841, 346] width 186 height 19
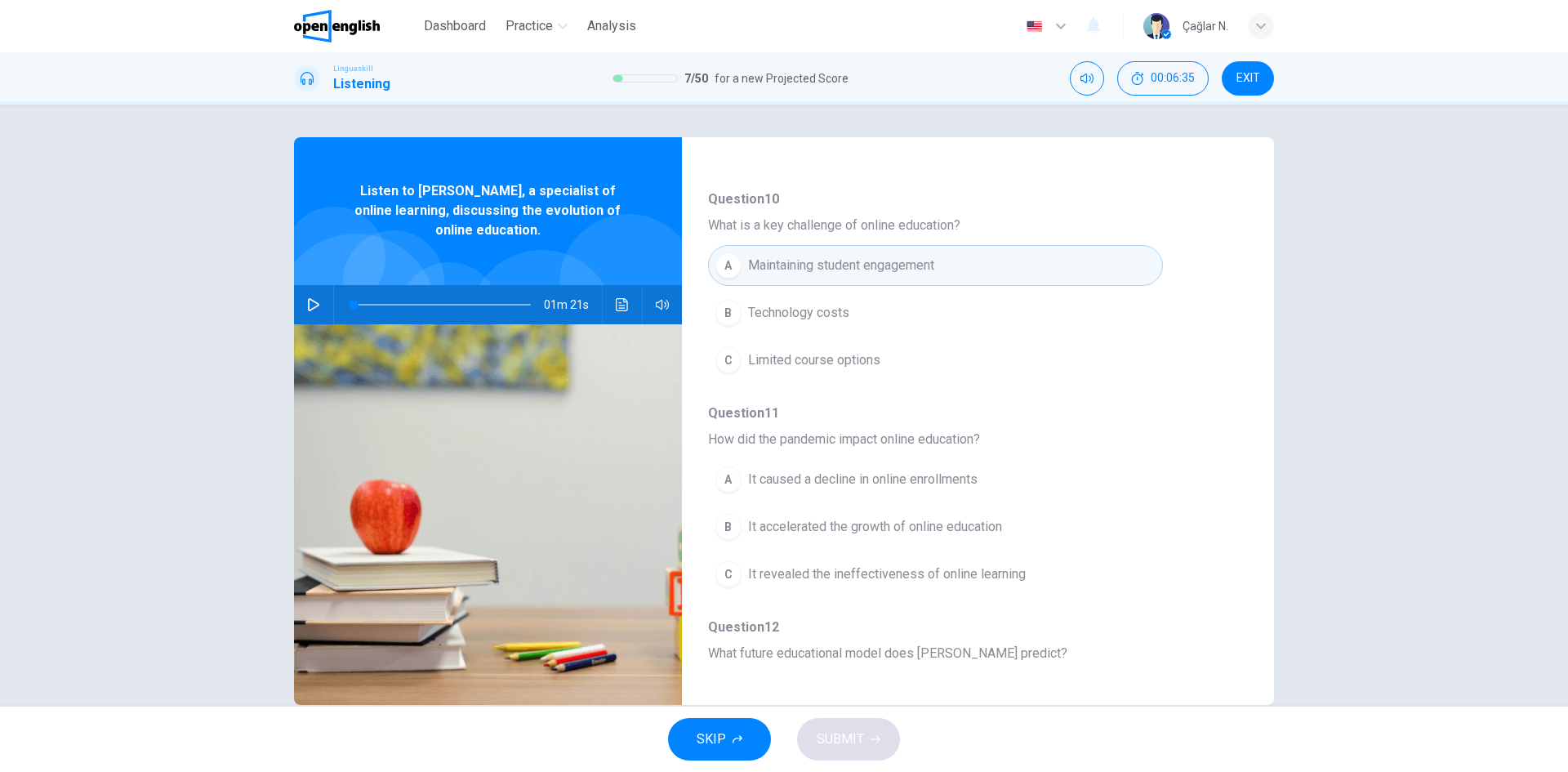
scroll to position [653, 0]
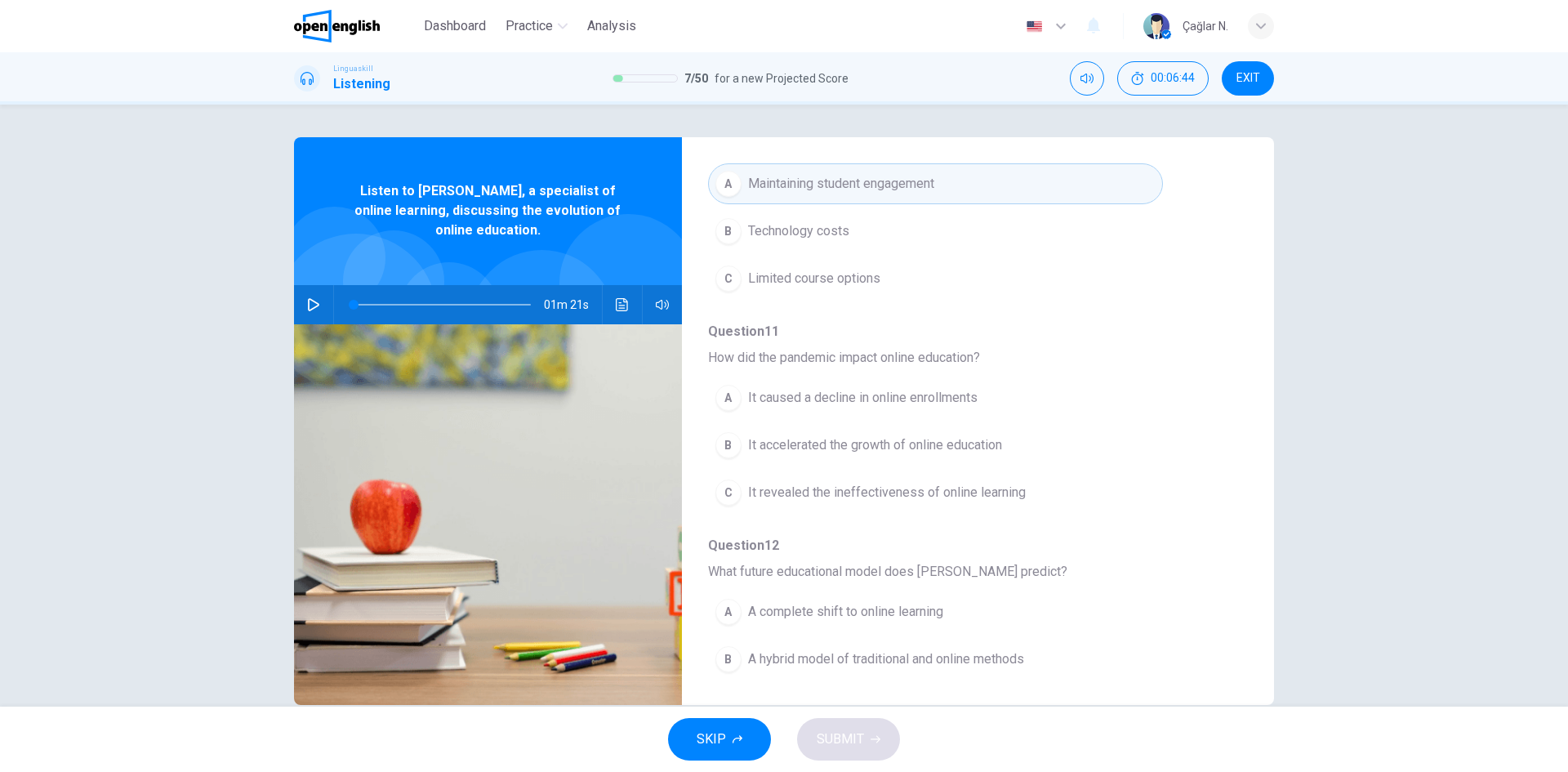
click at [948, 438] on span "It accelerated the growth of online education" at bounding box center [875, 444] width 254 height 19
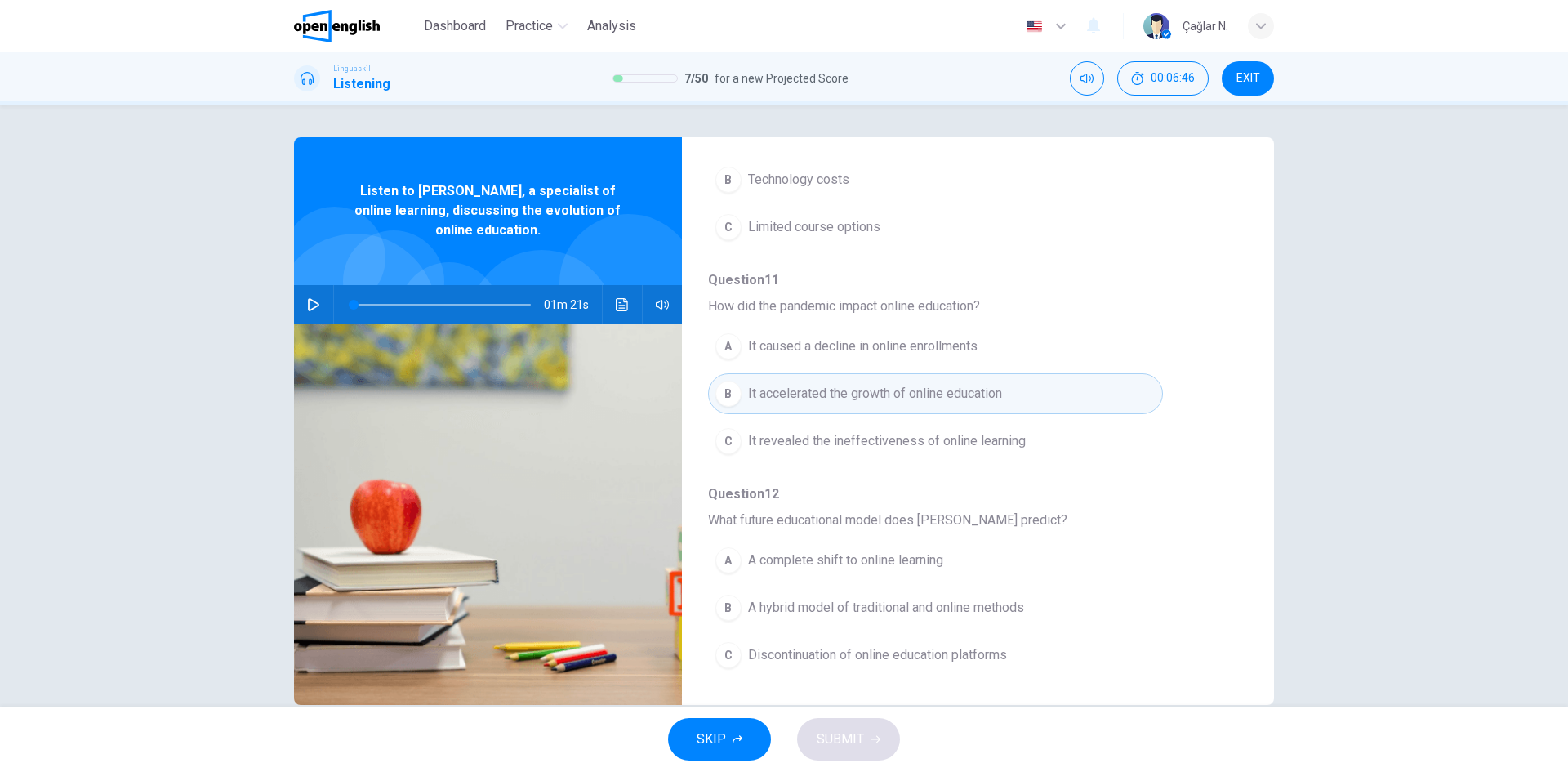
scroll to position [31, 0]
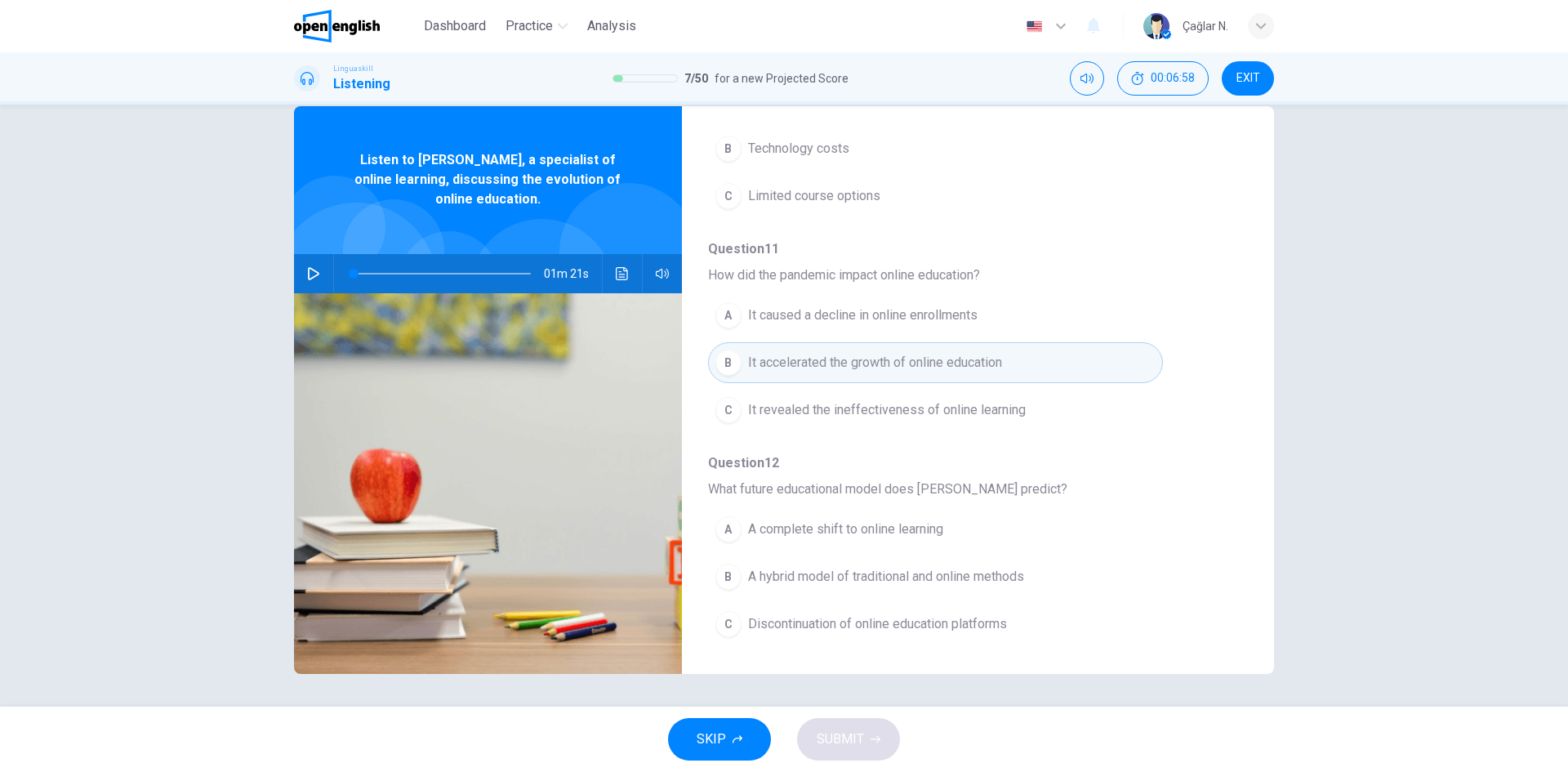
click at [924, 522] on span "A complete shift to online learning" at bounding box center [845, 528] width 195 height 19
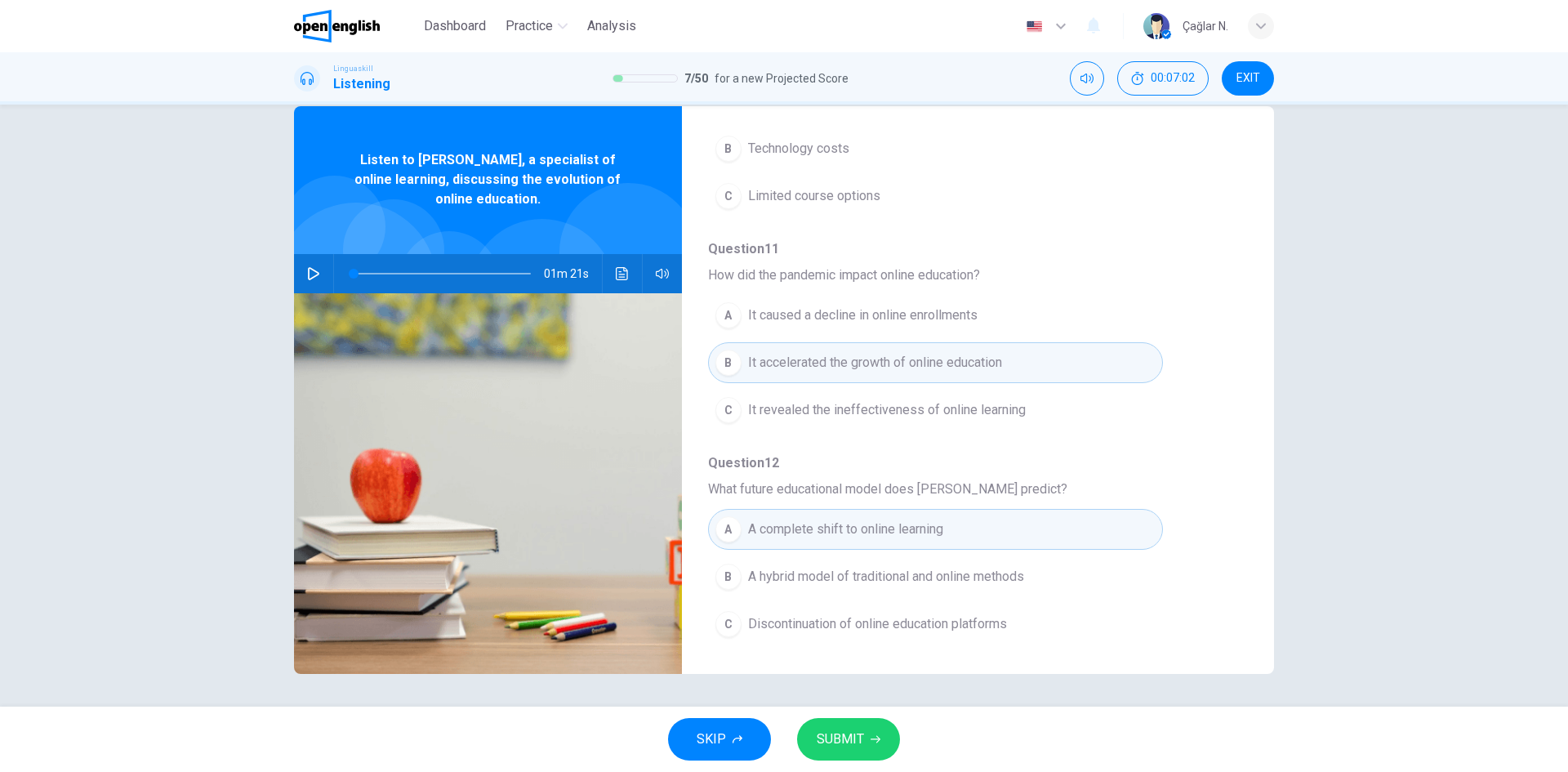
click at [854, 725] on button "SUBMIT" at bounding box center [848, 739] width 103 height 42
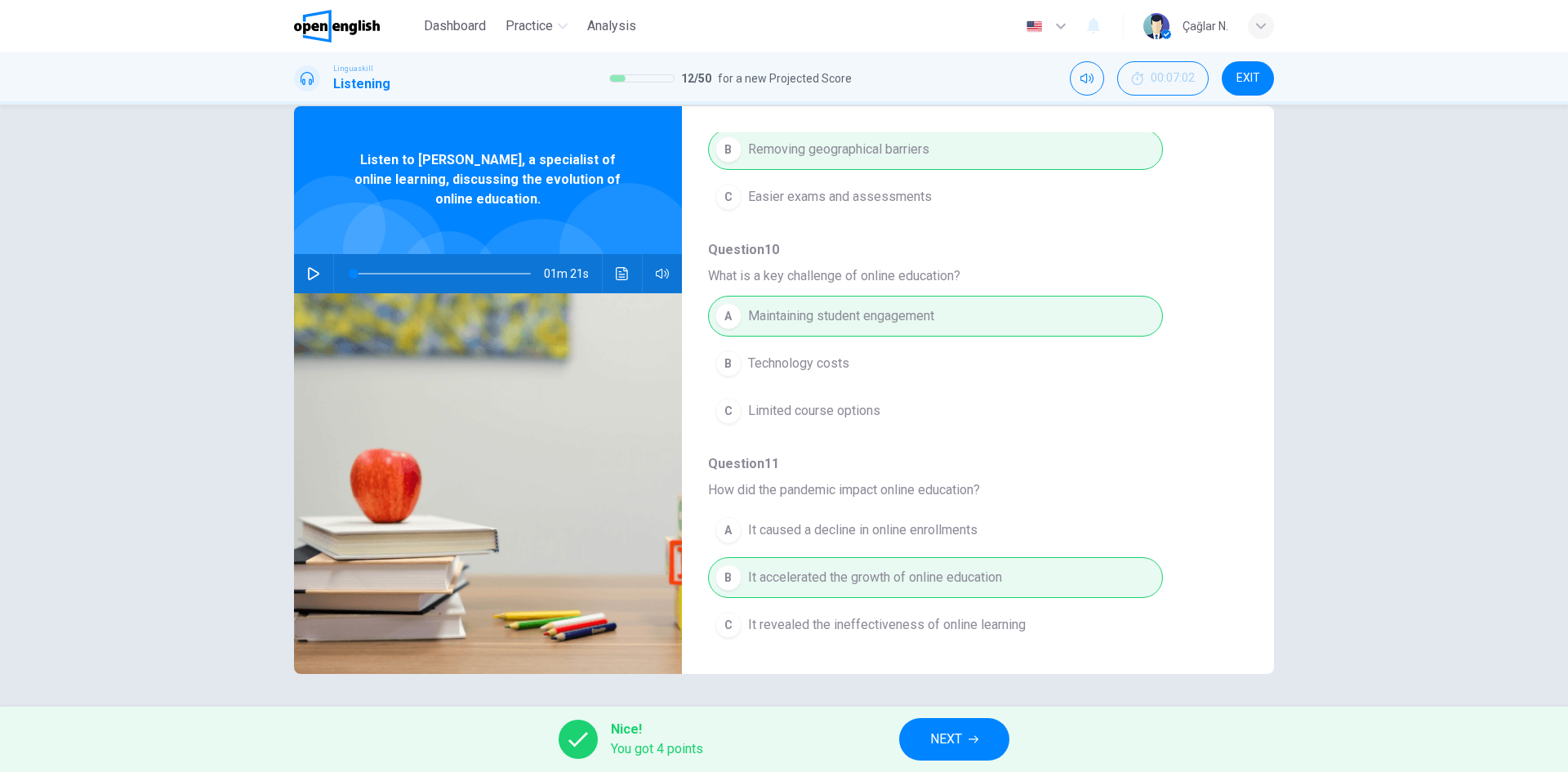
scroll to position [705, 0]
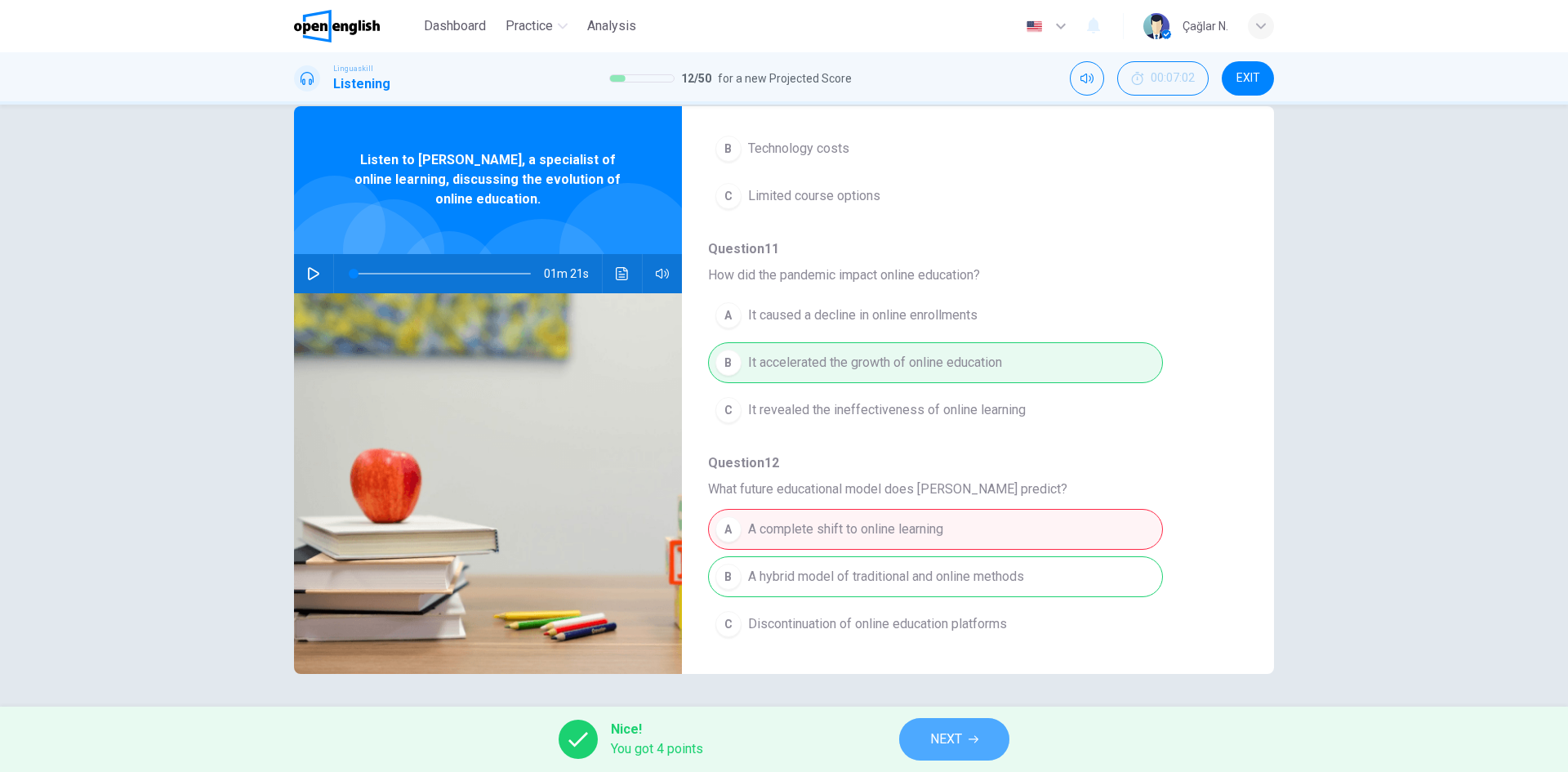
click at [944, 729] on span "NEXT" at bounding box center [946, 739] width 32 height 23
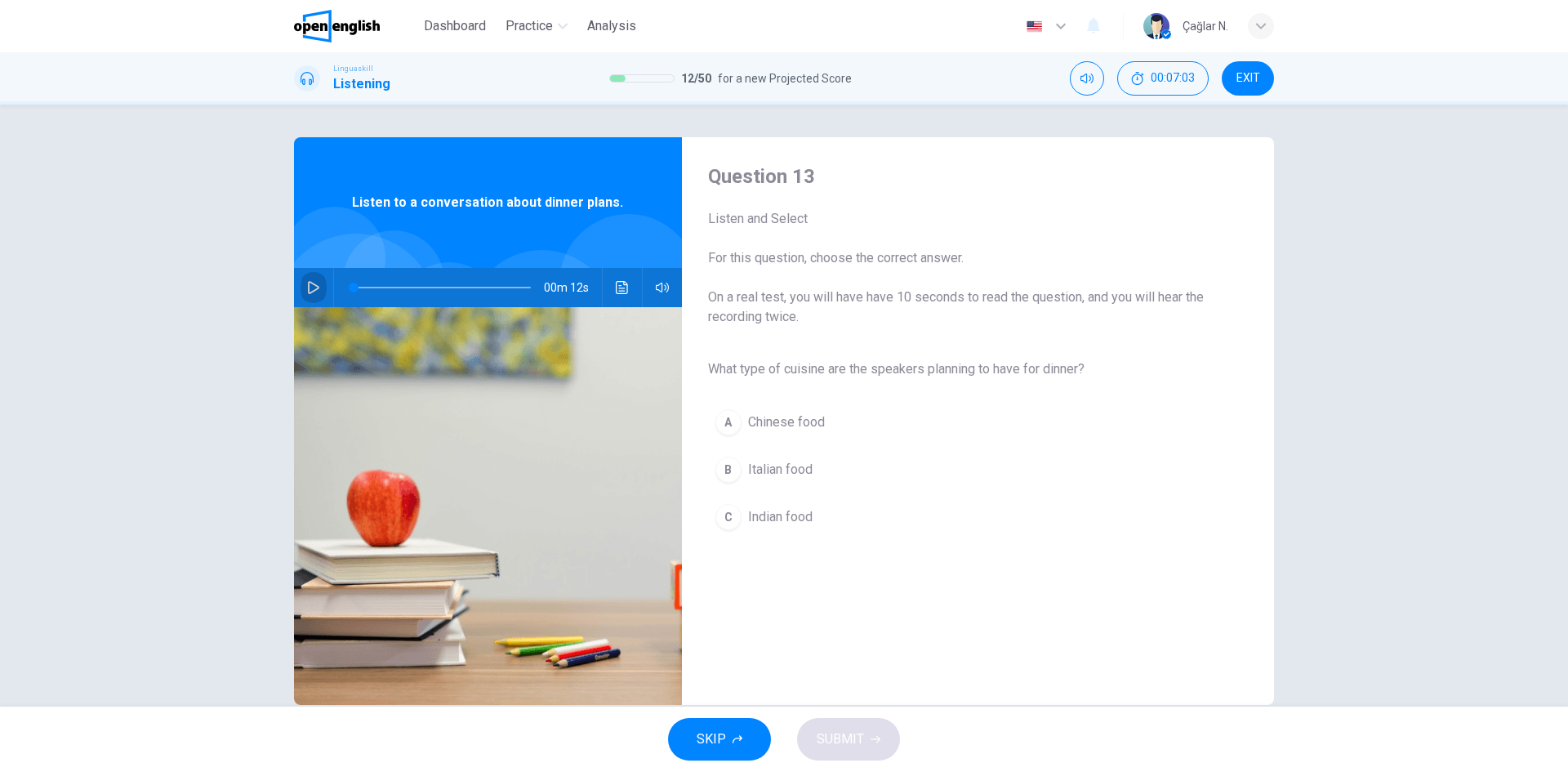
click at [313, 288] on icon "button" at bounding box center [313, 288] width 13 height 13
type input "*"
click at [756, 469] on span "Italian food" at bounding box center [780, 469] width 64 height 19
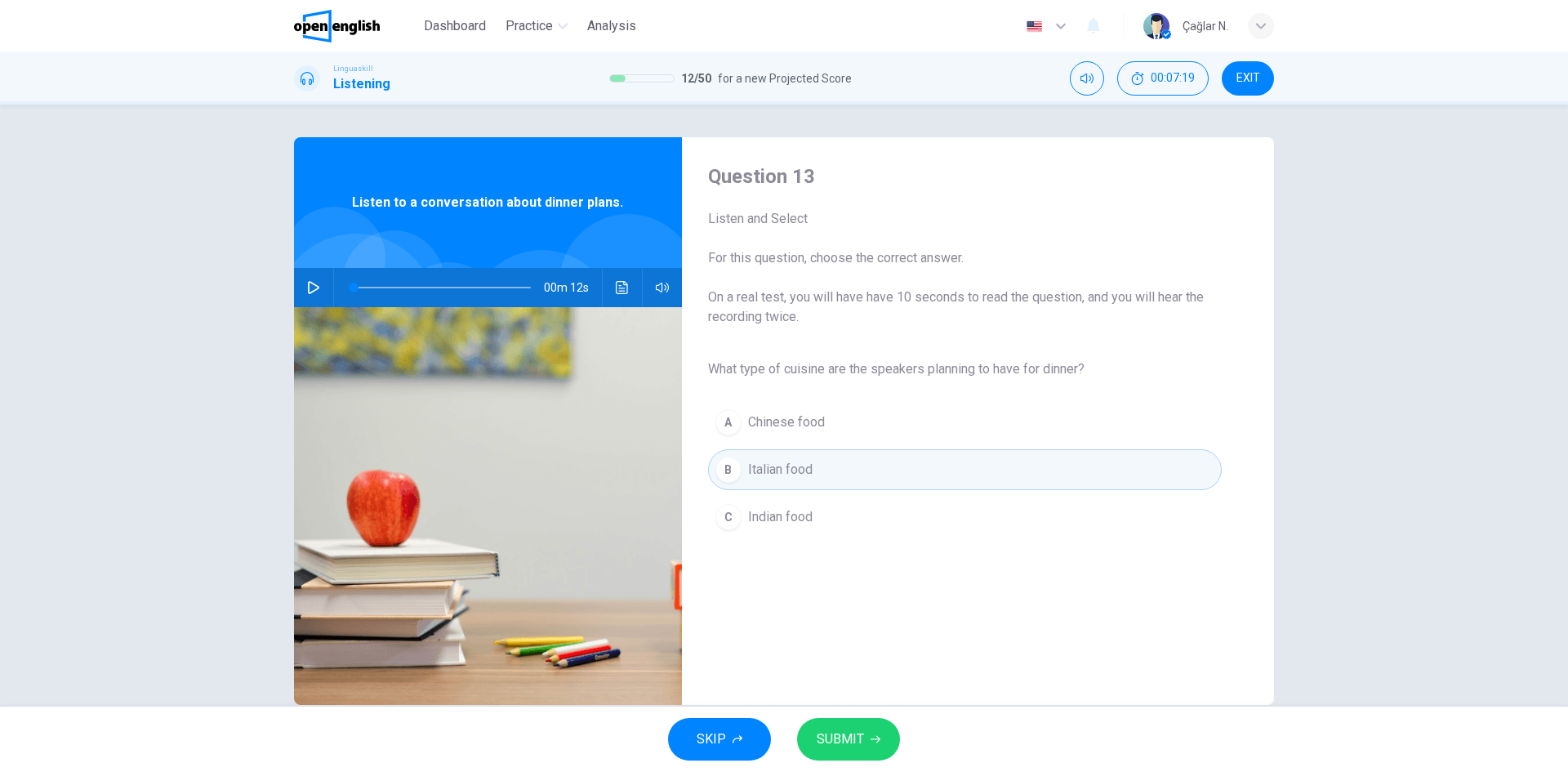
click at [846, 738] on span "SUBMIT" at bounding box center [841, 739] width 48 height 23
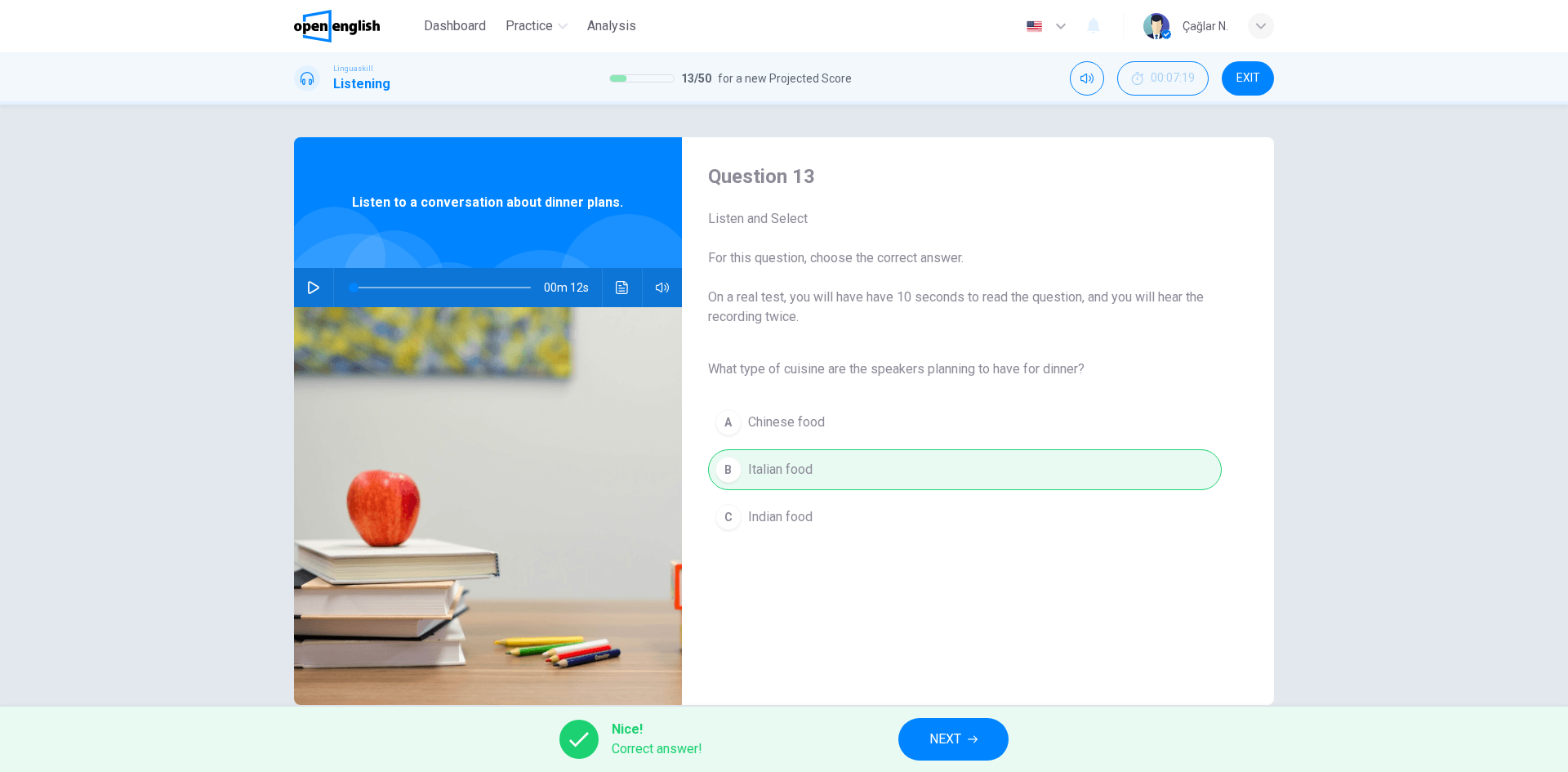
click at [977, 742] on icon "button" at bounding box center [973, 739] width 10 height 10
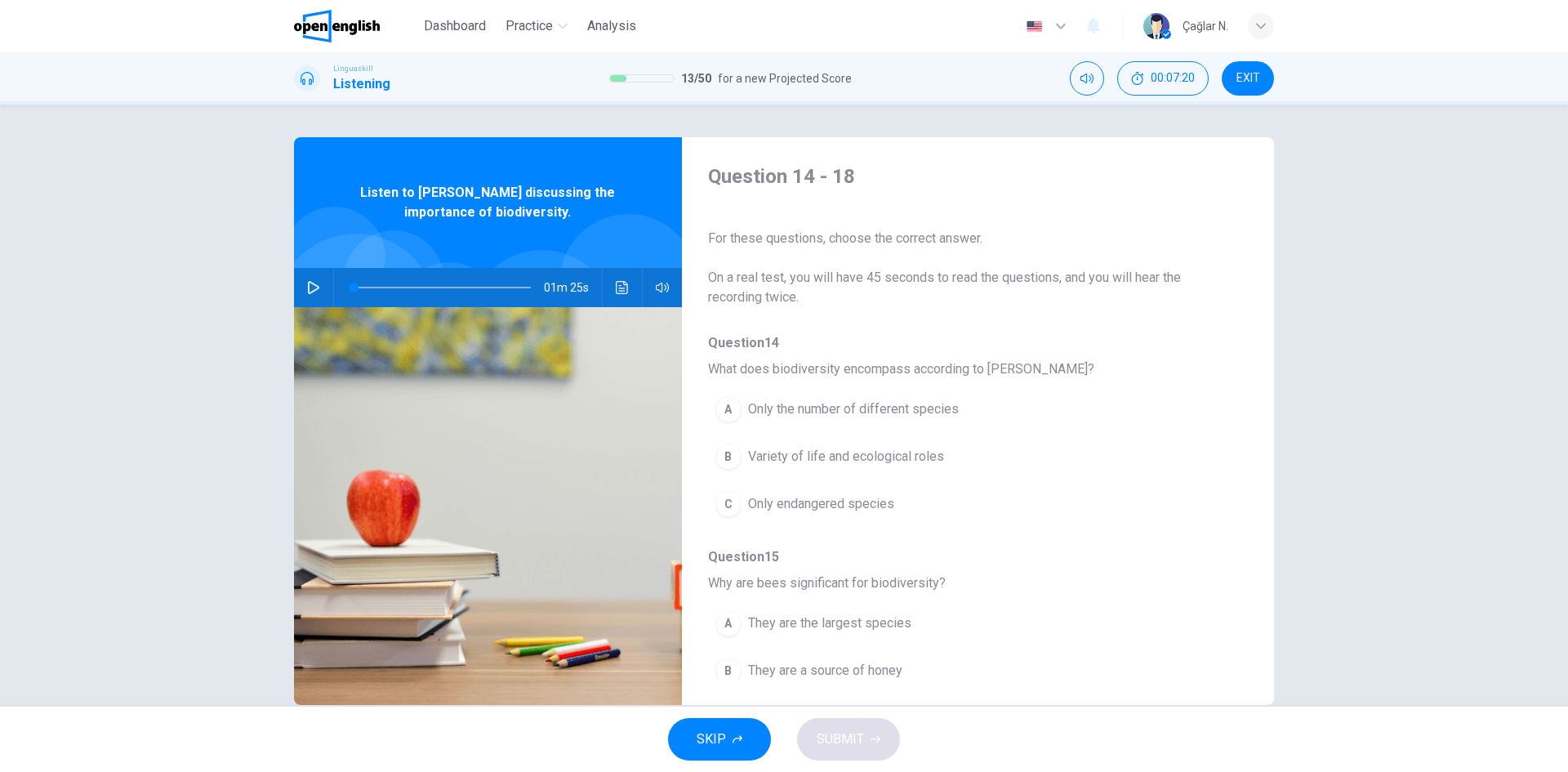
click at [311, 290] on icon "button" at bounding box center [313, 288] width 11 height 13
type input "**"
